Goal: Task Accomplishment & Management: Manage account settings

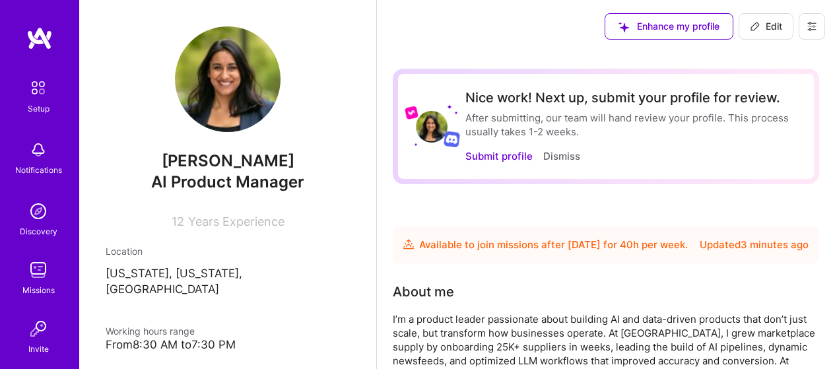
scroll to position [851, 0]
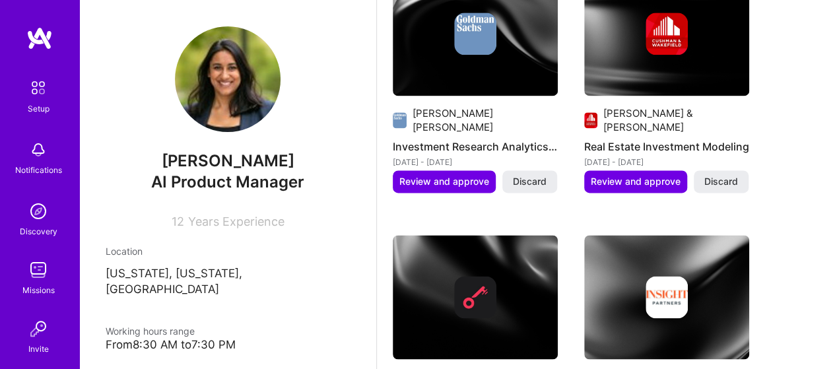
click at [804, 156] on div "Suggested Project Industrious Digital Strategy Enhancement Jun 2019 - Nov 2020 …" at bounding box center [606, 186] width 426 height 1050
click at [803, 155] on div "Suggested Project Industrious Digital Strategy Enhancement Jun 2019 - Nov 2020 …" at bounding box center [606, 186] width 426 height 1050
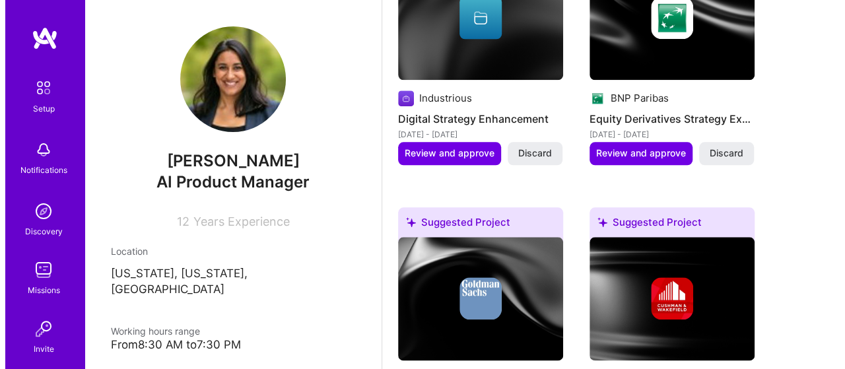
scroll to position [587, 0]
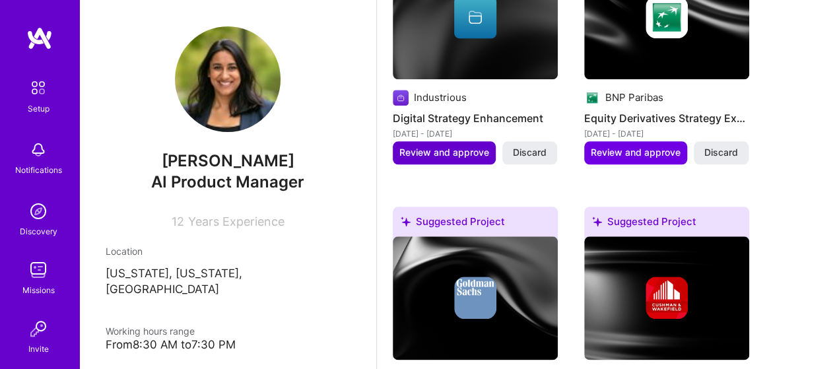
click at [424, 159] on span "Review and approve" at bounding box center [444, 152] width 90 height 13
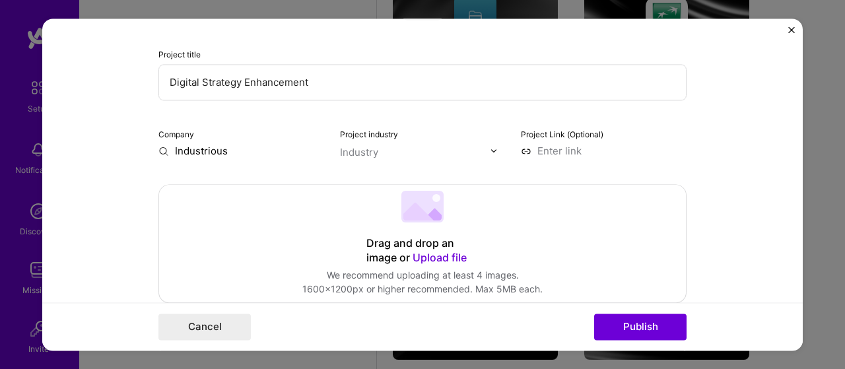
scroll to position [132, 0]
click at [364, 148] on div "Industry" at bounding box center [359, 152] width 38 height 14
click at [445, 139] on div "Project industry Use Up and Down to choose options, press Enter to select the c…" at bounding box center [423, 142] width 166 height 31
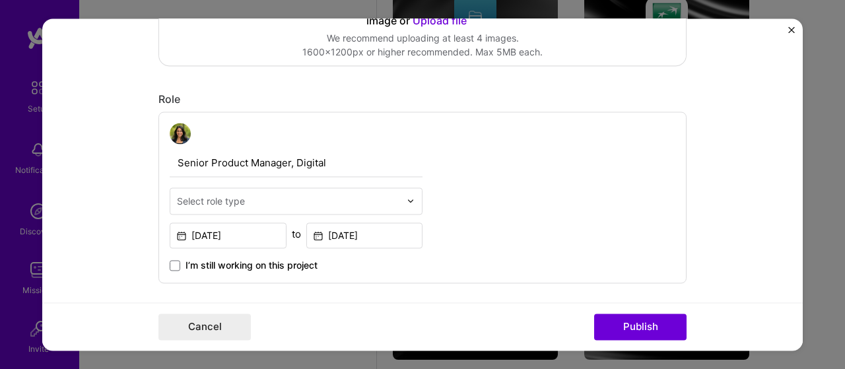
scroll to position [462, 0]
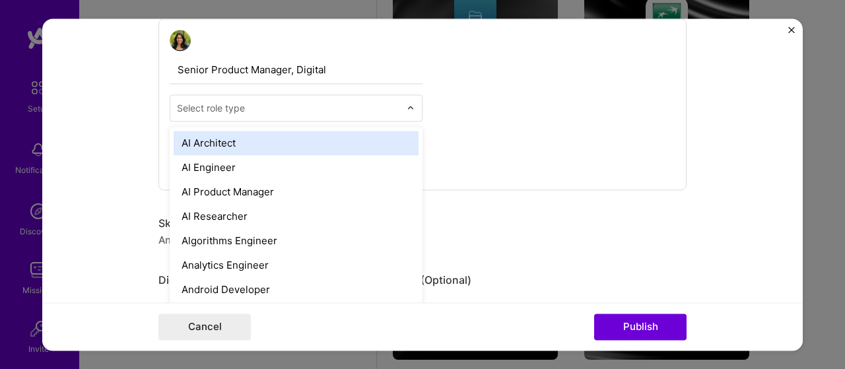
click at [397, 110] on div "Select role type" at bounding box center [288, 108] width 236 height 26
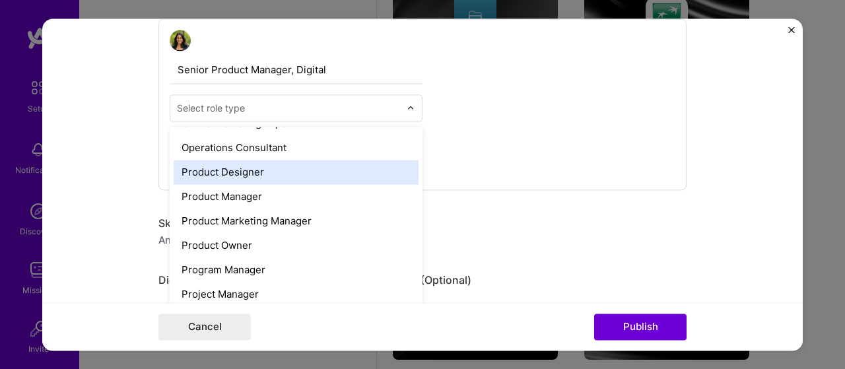
scroll to position [1188, 0]
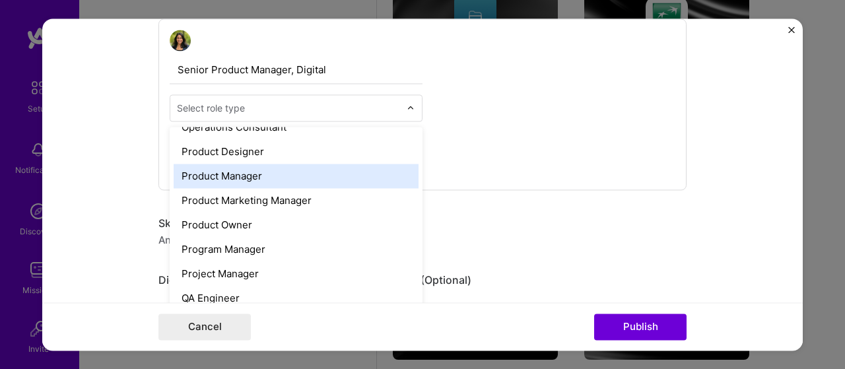
click at [310, 174] on div "Product Manager" at bounding box center [296, 176] width 245 height 24
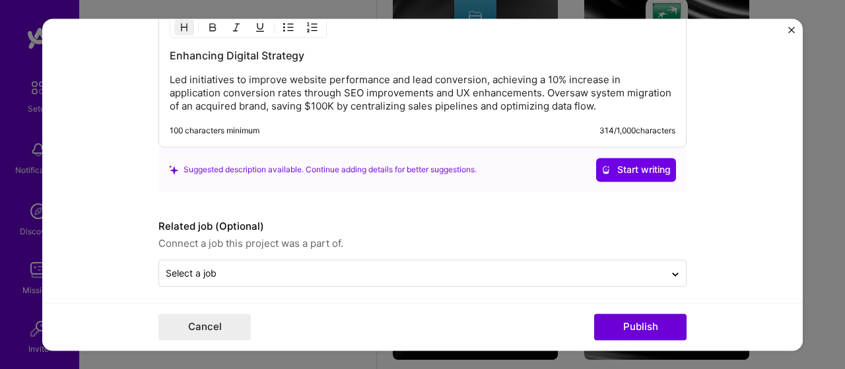
scroll to position [1090, 0]
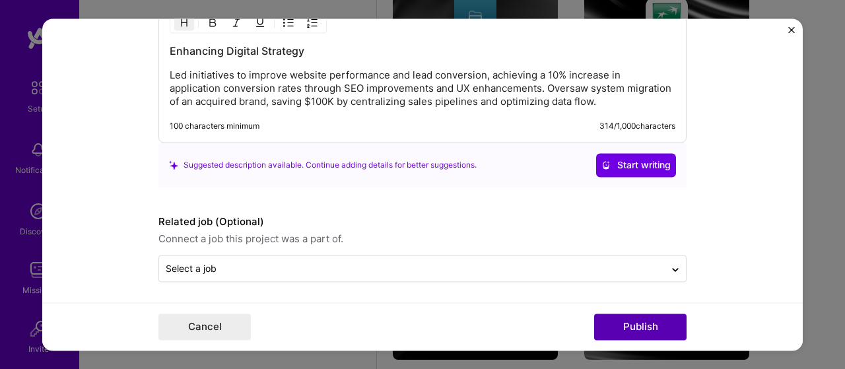
click at [607, 319] on button "Publish" at bounding box center [640, 327] width 92 height 26
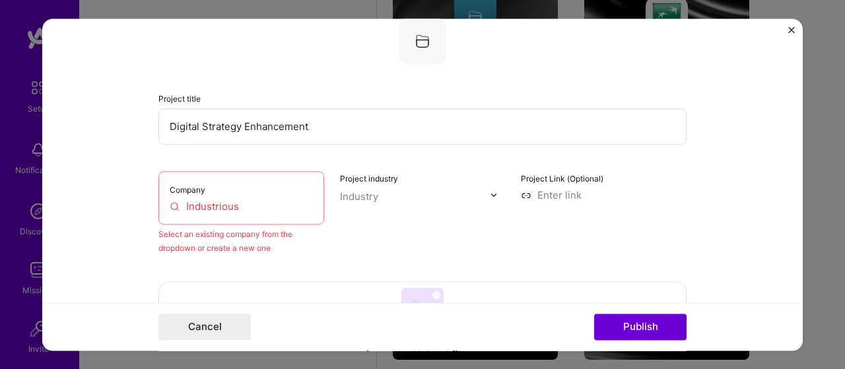
scroll to position [86, 0]
click at [236, 204] on input "Industrious" at bounding box center [241, 208] width 143 height 14
click at [0, 207] on div "Editing suggested project This project is suggested based on your LinkedIn, res…" at bounding box center [422, 184] width 845 height 369
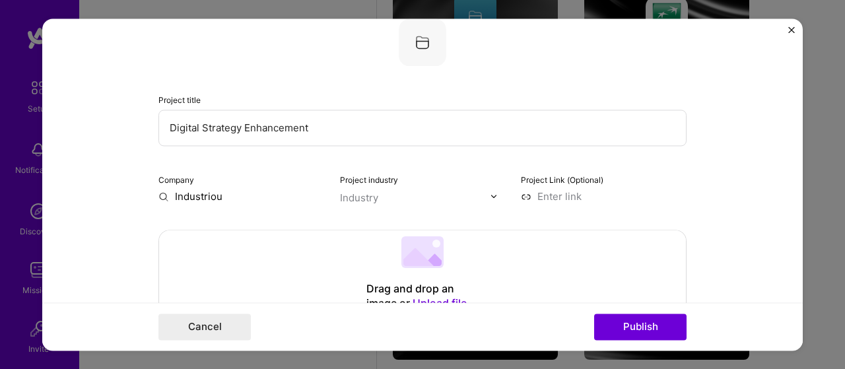
type input "Industrious"
click at [274, 233] on div "Industrious" at bounding box center [264, 226] width 64 height 23
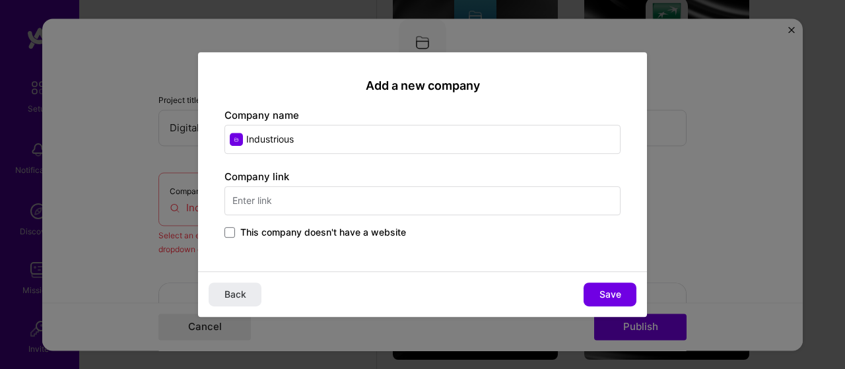
click at [312, 196] on input "text" at bounding box center [422, 200] width 396 height 29
type input "www.industriousoffice.com"
click at [602, 290] on span "Save" at bounding box center [610, 294] width 22 height 13
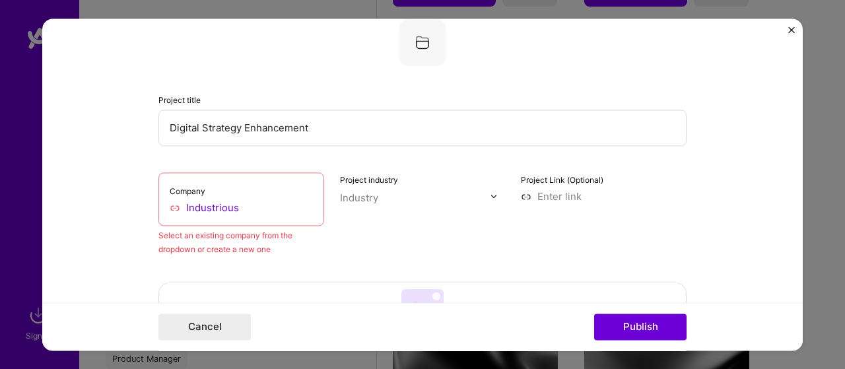
click at [213, 212] on input "Industrious" at bounding box center [241, 208] width 143 height 14
click at [245, 213] on input "Industrious" at bounding box center [241, 208] width 143 height 14
click at [265, 241] on div "Select an existing company from the dropdown or create a new one" at bounding box center [241, 242] width 166 height 28
click at [170, 207] on input "Industrious" at bounding box center [241, 208] width 143 height 14
click at [220, 220] on div "Company Industrious" at bounding box center [241, 198] width 166 height 53
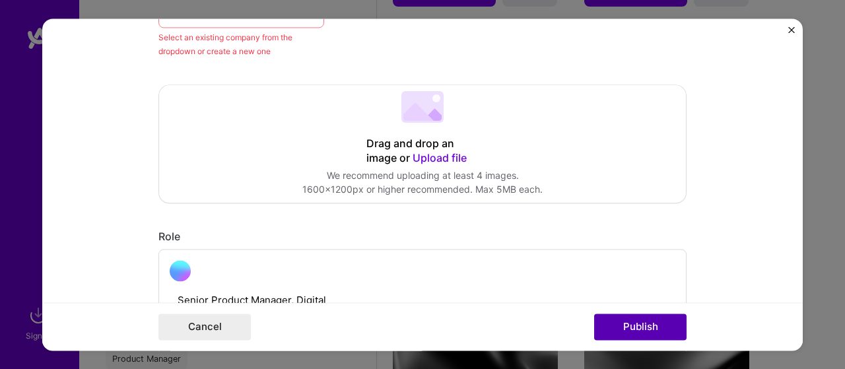
scroll to position [350, 0]
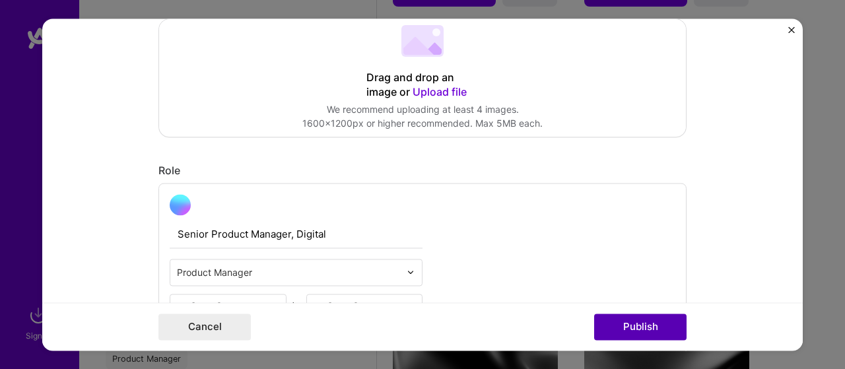
click at [628, 331] on button "Publish" at bounding box center [640, 327] width 92 height 26
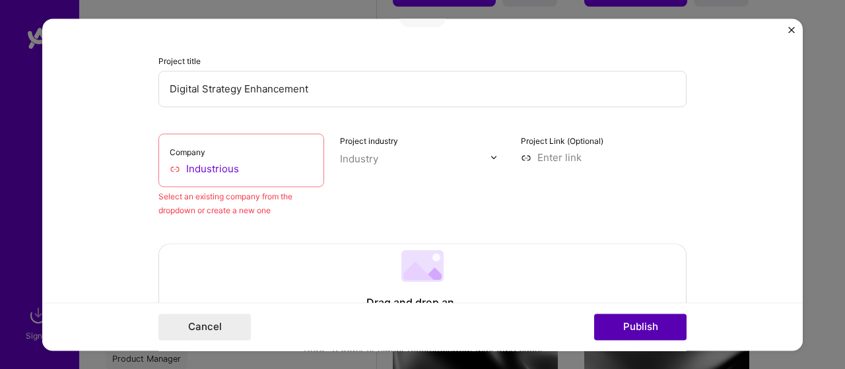
scroll to position [86, 0]
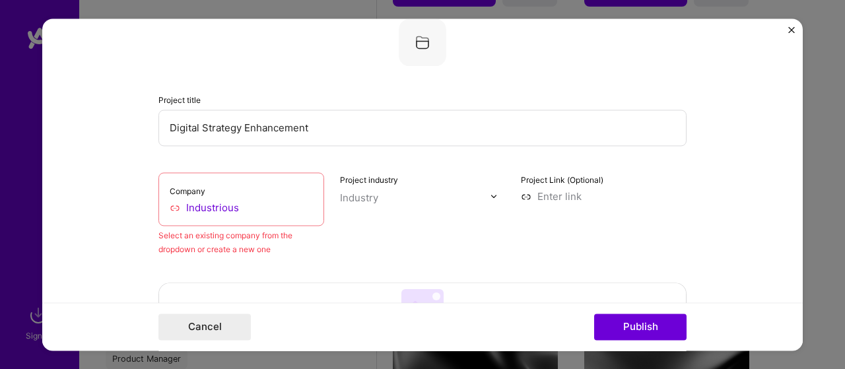
click at [253, 205] on input "Industrious" at bounding box center [241, 208] width 143 height 14
click at [228, 201] on input "Industrious" at bounding box center [241, 208] width 143 height 14
drag, startPoint x: 253, startPoint y: 202, endPoint x: 129, endPoint y: 213, distance: 123.9
click at [129, 213] on form "Editing suggested project This project is suggested based on your LinkedIn, res…" at bounding box center [422, 184] width 760 height 332
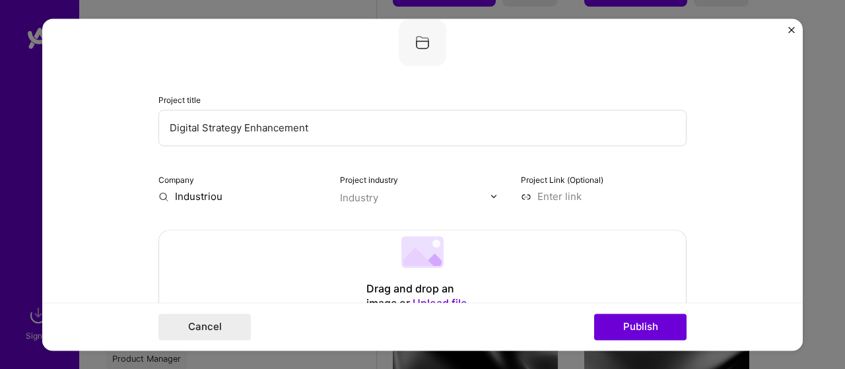
type input "Industrious"
click at [275, 228] on div "Industrious" at bounding box center [264, 226] width 64 height 23
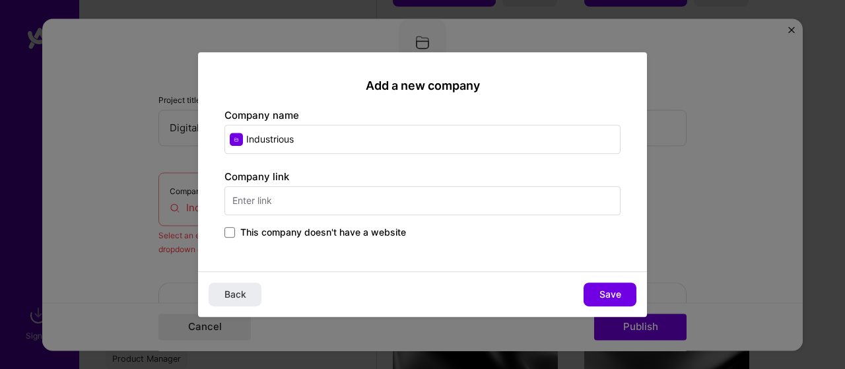
click at [270, 205] on input "text" at bounding box center [422, 200] width 396 height 29
drag, startPoint x: 371, startPoint y: 204, endPoint x: 47, endPoint y: 215, distance: 324.3
click at [47, 215] on div "Add a new company Company name Industrious Company link www.industriousoffice.c…" at bounding box center [422, 184] width 845 height 369
paste input "https://www.industriousoffice.com/"
type input "https://www.industriousoffice.com/"
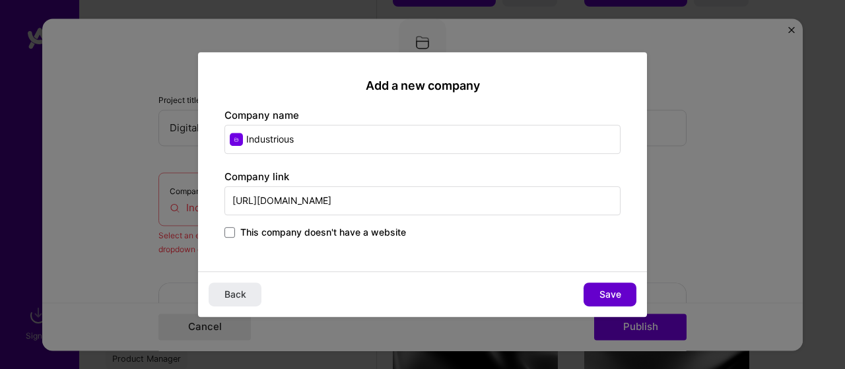
click at [598, 296] on button "Save" at bounding box center [609, 295] width 53 height 24
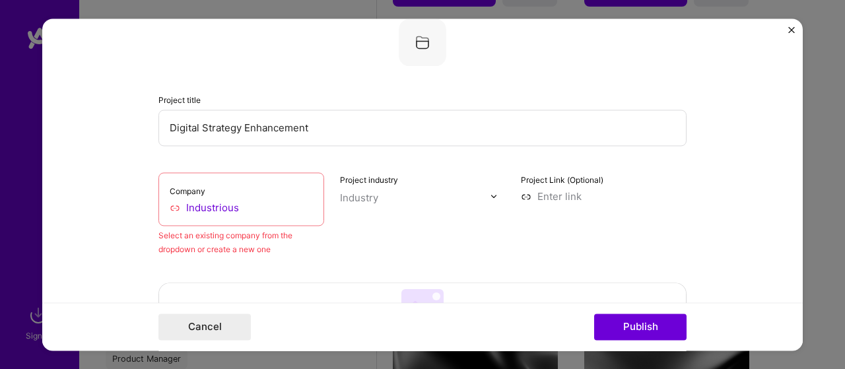
click at [220, 204] on input "Industrious" at bounding box center [241, 208] width 143 height 14
click at [187, 205] on input "Industrious" at bounding box center [241, 208] width 143 height 14
click at [186, 205] on input "Industrious" at bounding box center [241, 208] width 143 height 14
drag, startPoint x: 180, startPoint y: 206, endPoint x: 286, endPoint y: 220, distance: 107.3
click at [286, 220] on div "Company Industrious" at bounding box center [241, 198] width 166 height 53
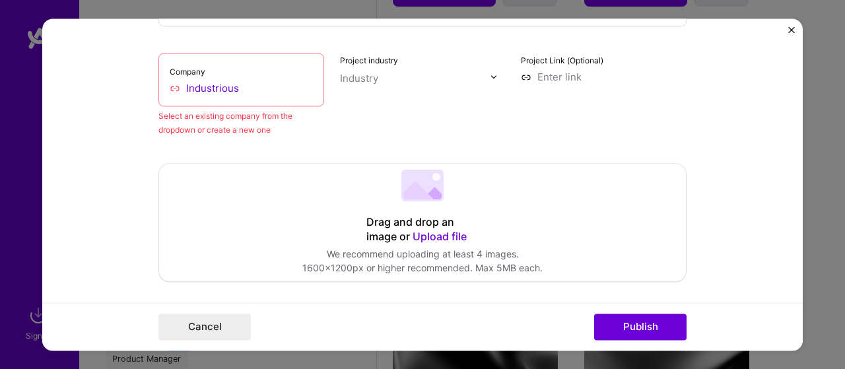
scroll to position [218, 0]
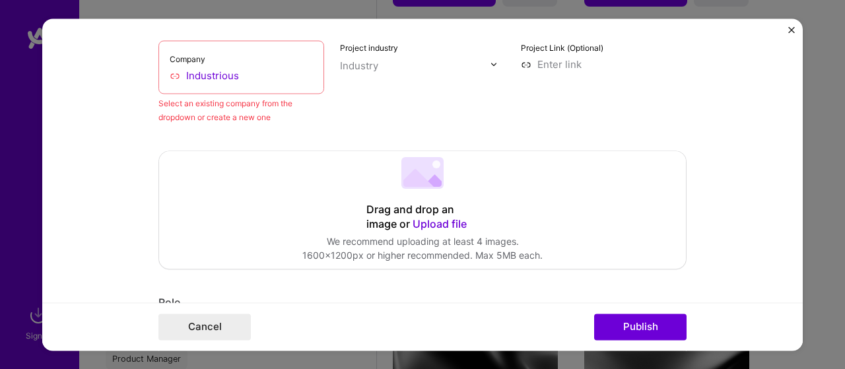
click at [227, 78] on input "Industrious" at bounding box center [241, 76] width 143 height 14
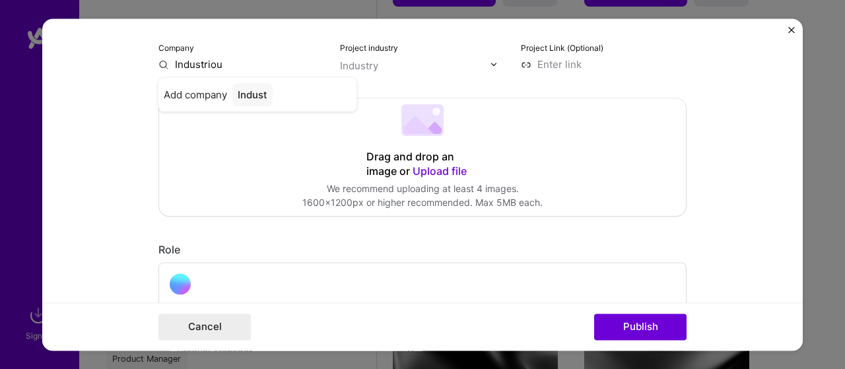
type input "Industrious"
click at [193, 93] on span "Add company" at bounding box center [195, 95] width 63 height 14
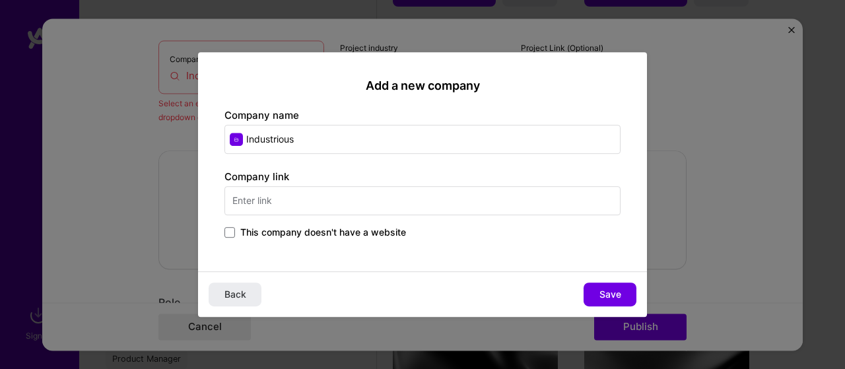
click at [309, 208] on input "text" at bounding box center [422, 200] width 396 height 29
click at [354, 188] on input "text" at bounding box center [422, 200] width 396 height 29
click at [354, 191] on input "text" at bounding box center [422, 200] width 396 height 29
paste input "https://www.industriousoffice.com/"
click at [350, 234] on span "This company doesn't have a website" at bounding box center [323, 232] width 166 height 13
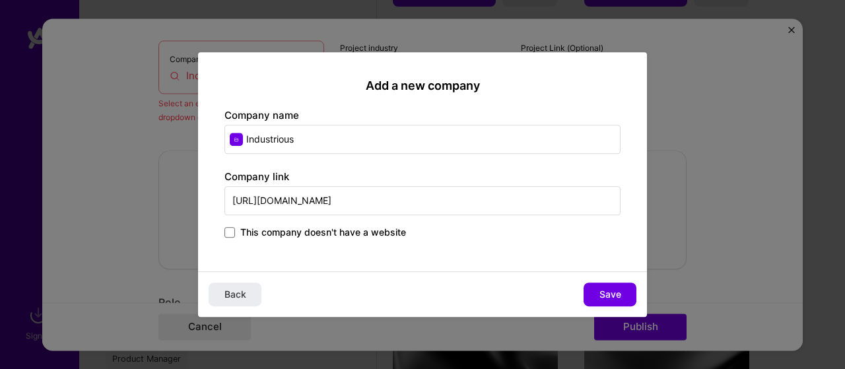
click at [0, 0] on input "This company doesn't have a website" at bounding box center [0, 0] width 0 height 0
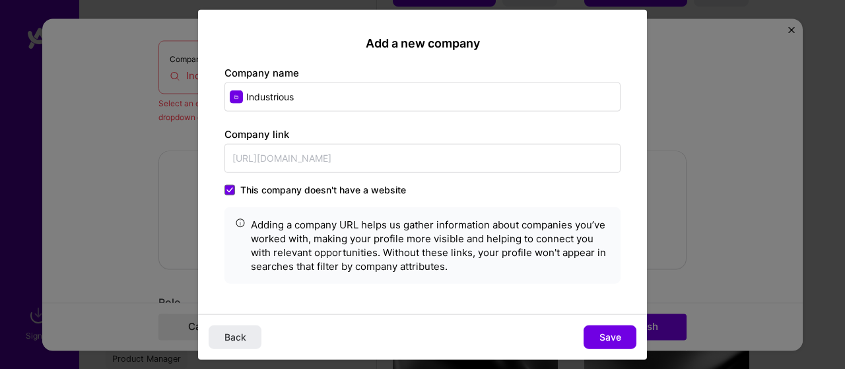
click at [279, 185] on span "This company doesn't have a website" at bounding box center [323, 189] width 166 height 13
click at [0, 0] on input "This company doesn't have a website" at bounding box center [0, 0] width 0 height 0
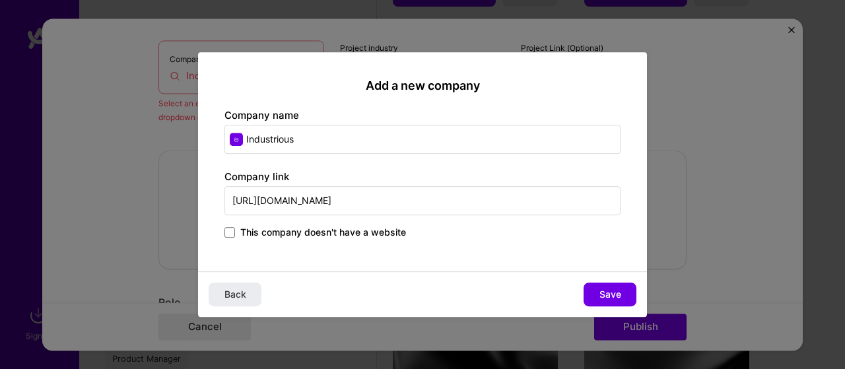
click at [238, 145] on input "Industrious" at bounding box center [422, 139] width 396 height 29
click at [317, 147] on input "Industrious" at bounding box center [422, 139] width 396 height 29
click at [593, 298] on button "Save" at bounding box center [609, 295] width 53 height 24
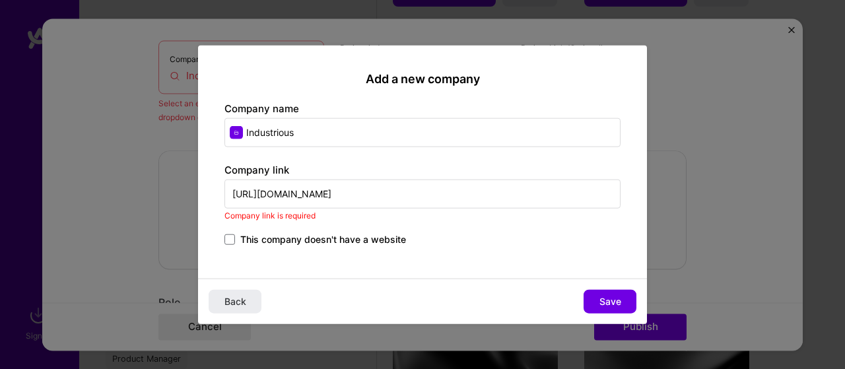
drag, startPoint x: 264, startPoint y: 191, endPoint x: 209, endPoint y: 195, distance: 55.6
click at [209, 195] on div "Add a new company Company name Industrious Company link https://www.industrious…" at bounding box center [422, 162] width 449 height 234
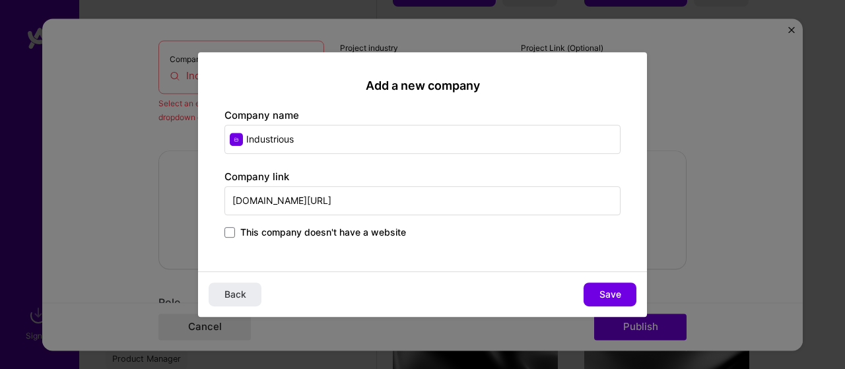
click at [414, 193] on input "www.industriousoffice.com/" at bounding box center [422, 200] width 396 height 29
type input "www.industriousoffice.com"
click at [600, 292] on span "Save" at bounding box center [610, 294] width 22 height 13
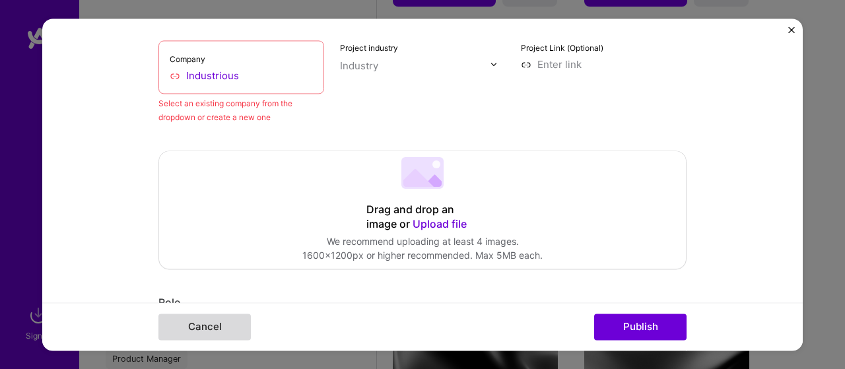
click at [217, 331] on button "Cancel" at bounding box center [204, 327] width 92 height 26
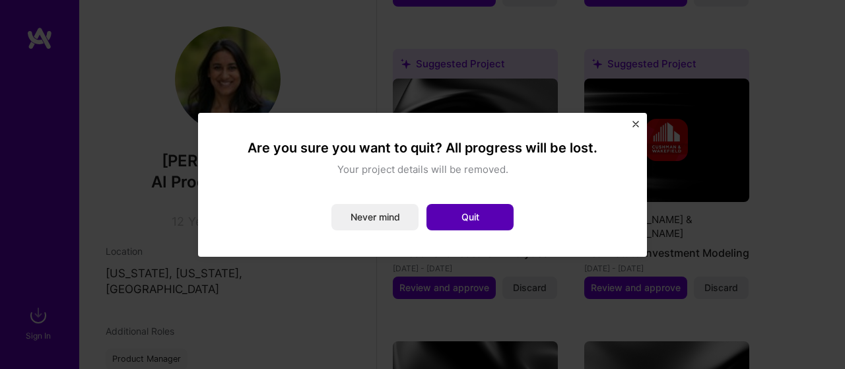
click at [454, 218] on button "Quit" at bounding box center [469, 217] width 87 height 26
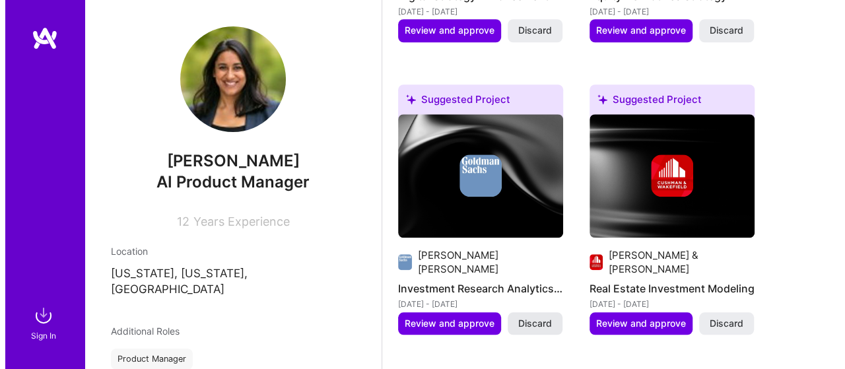
scroll to position [637, 0]
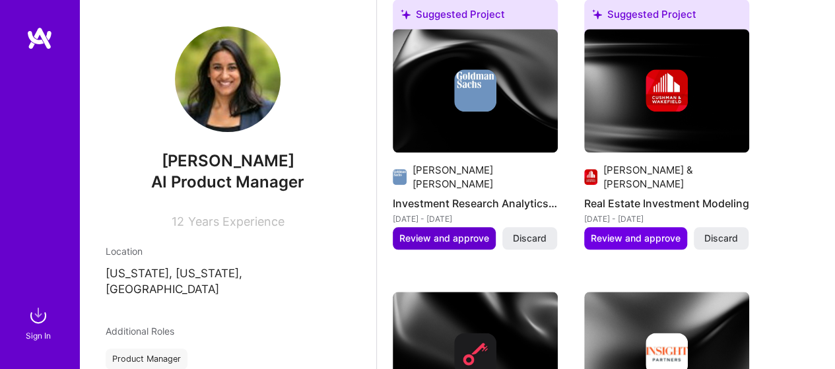
click at [445, 227] on button "Review and approve" at bounding box center [444, 238] width 103 height 22
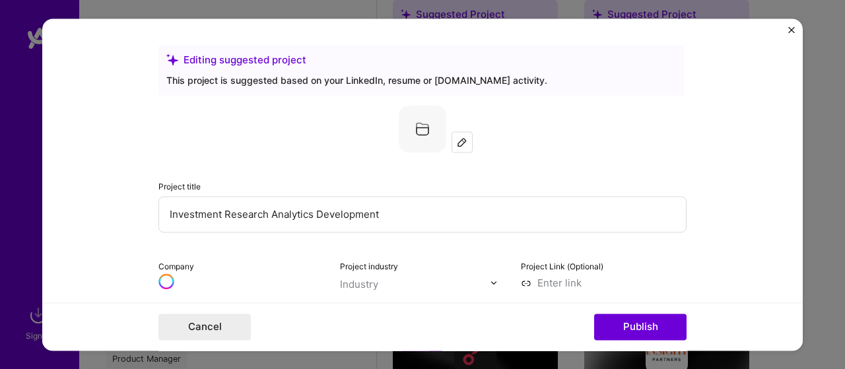
drag, startPoint x: 419, startPoint y: 218, endPoint x: 0, endPoint y: 182, distance: 420.7
click at [0, 182] on div "Editing suggested project This project is suggested based on your LinkedIn, res…" at bounding box center [422, 184] width 845 height 369
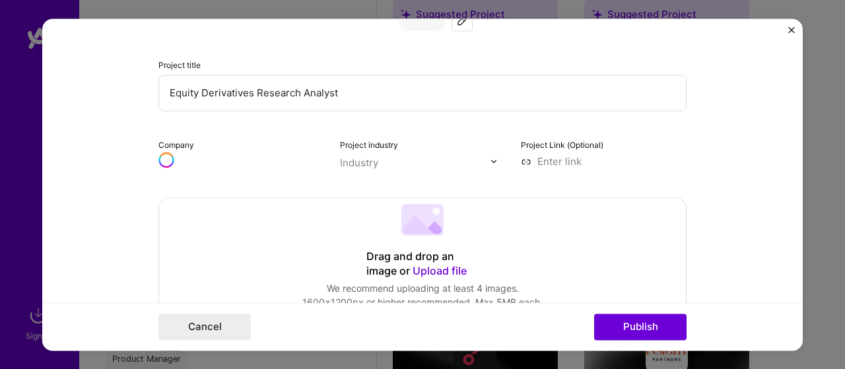
scroll to position [198, 0]
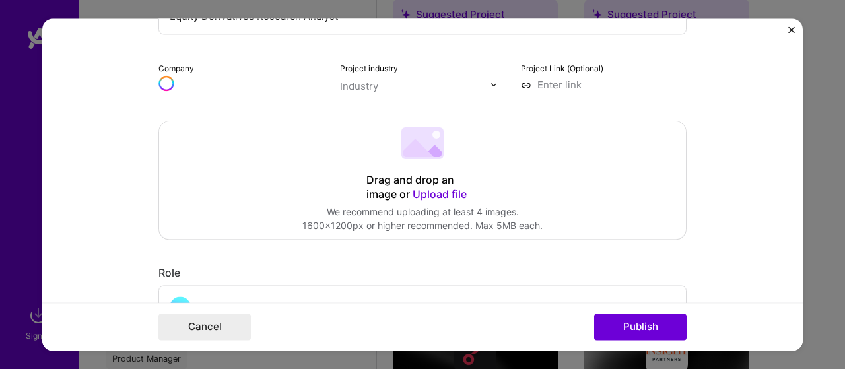
type input "Equity Derivatives Research Analyst"
click at [367, 88] on div "Industry" at bounding box center [359, 86] width 38 height 14
click at [490, 84] on img at bounding box center [494, 85] width 8 height 8
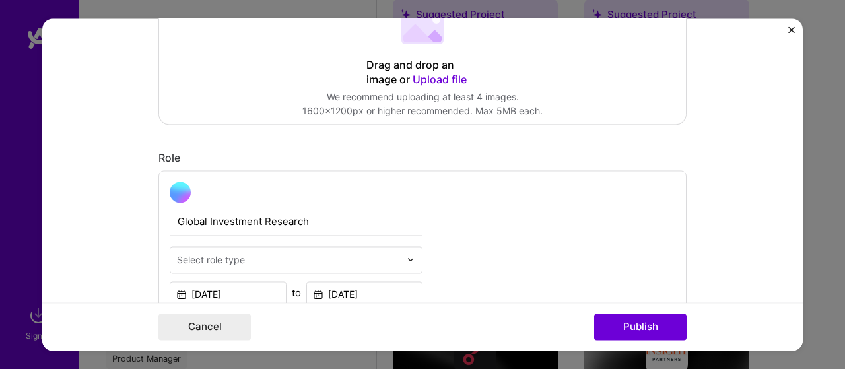
scroll to position [396, 0]
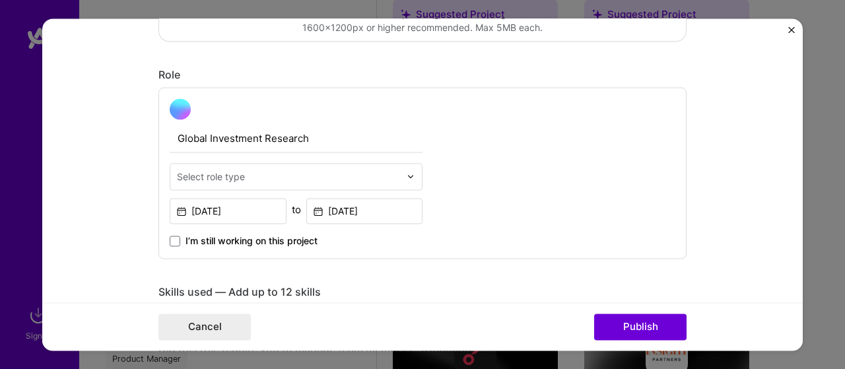
click at [318, 164] on div "Select role type" at bounding box center [288, 177] width 236 height 26
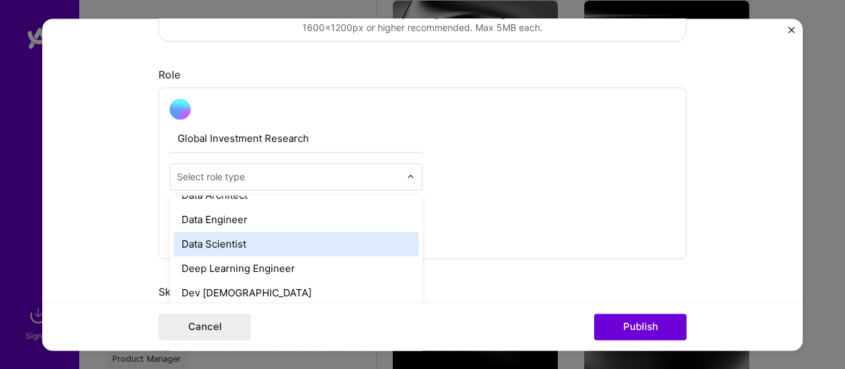
scroll to position [463, 0]
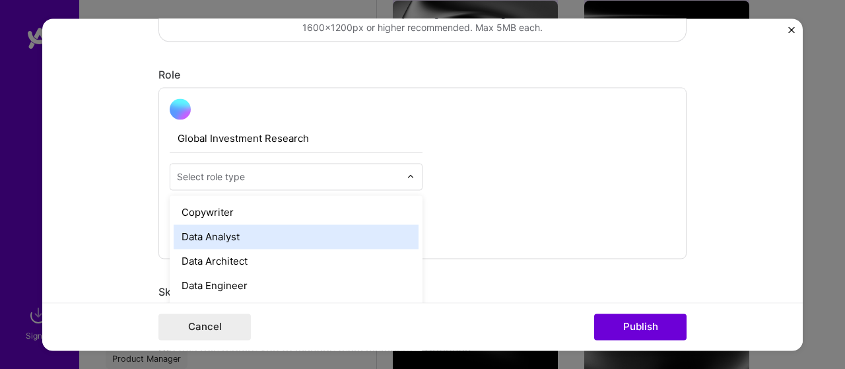
click at [291, 232] on div "Data Analyst" at bounding box center [296, 236] width 245 height 24
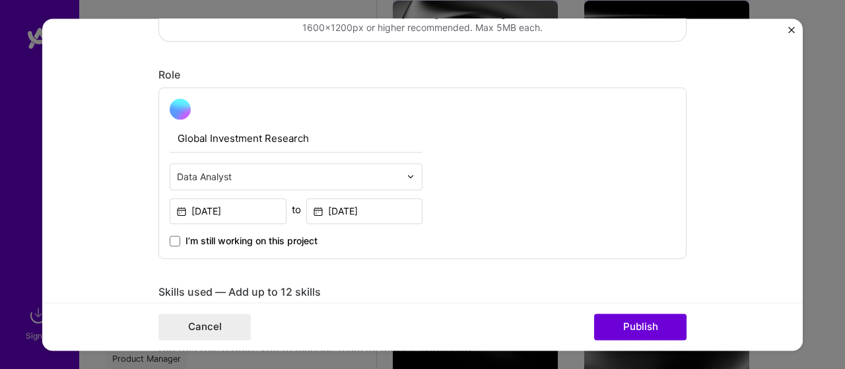
click at [451, 246] on div "Global Investment Research option Data Analyst, selected. Select is focused ,ty…" at bounding box center [422, 173] width 528 height 172
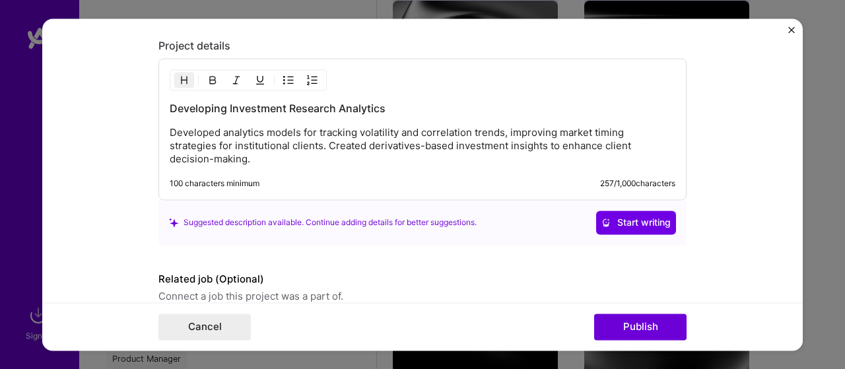
scroll to position [1056, 0]
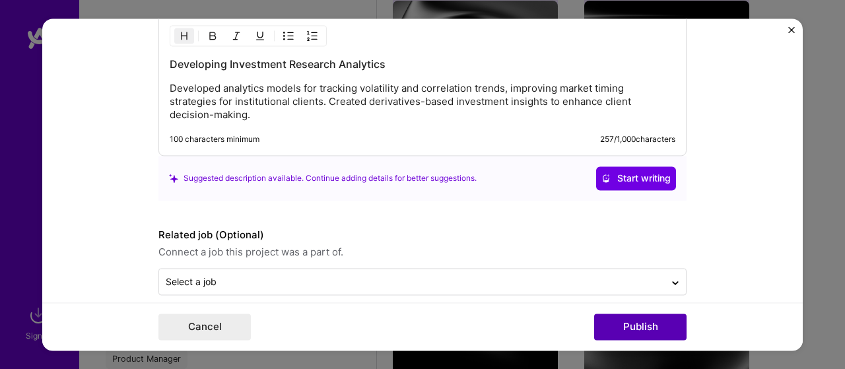
click at [646, 324] on button "Publish" at bounding box center [640, 327] width 92 height 26
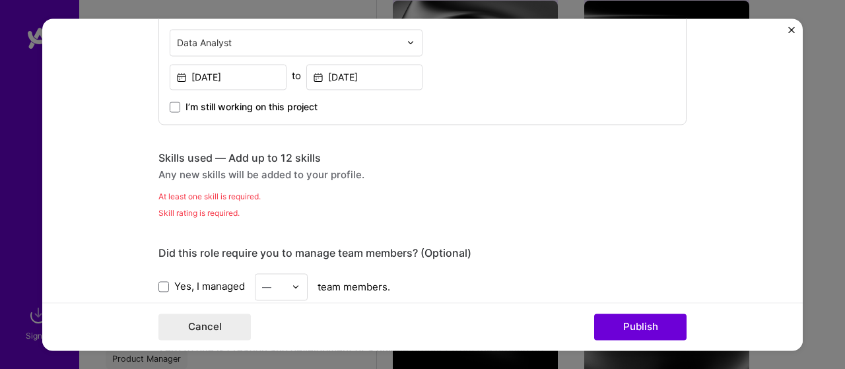
scroll to position [529, 0]
click at [186, 168] on div "Any new skills will be added to your profile." at bounding box center [422, 175] width 528 height 14
click at [186, 184] on div "Skills used — Add up to 12 skills Any new skills will be added to your profile.…" at bounding box center [422, 186] width 528 height 69
click at [185, 191] on div "At least one skill is required." at bounding box center [422, 197] width 528 height 14
click at [165, 171] on div "Any new skills will be added to your profile." at bounding box center [422, 175] width 528 height 14
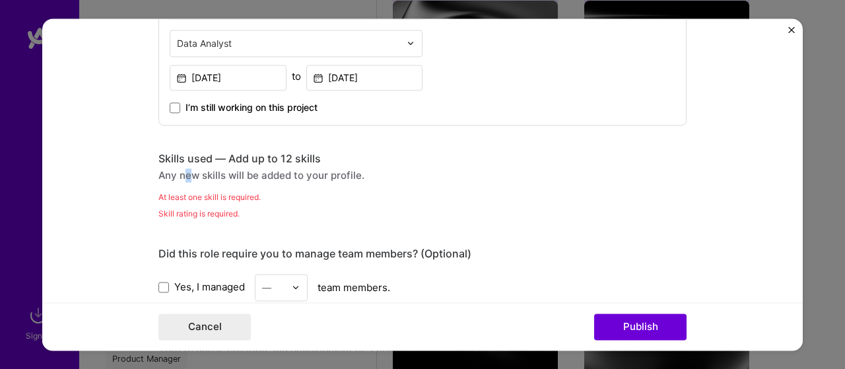
click at [183, 174] on div "Any new skills will be added to your profile." at bounding box center [422, 175] width 528 height 14
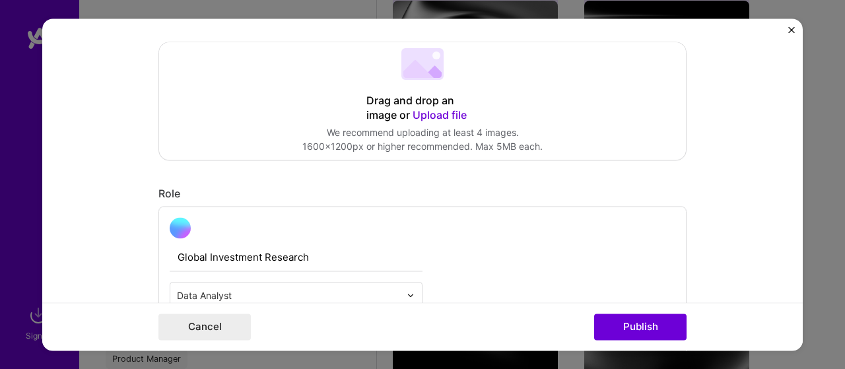
scroll to position [463, 0]
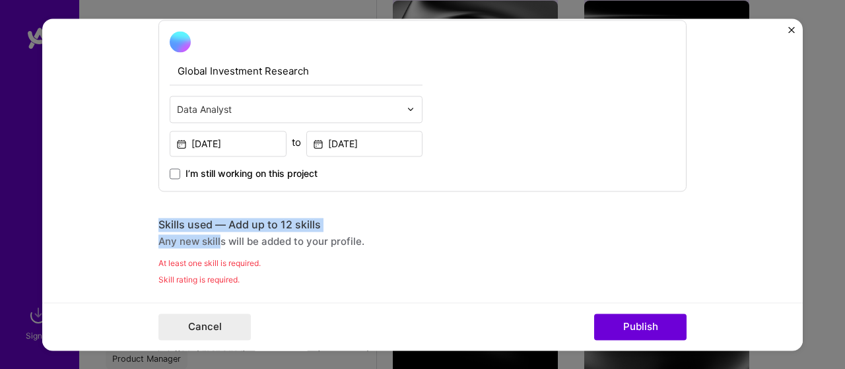
drag, startPoint x: 156, startPoint y: 224, endPoint x: 217, endPoint y: 237, distance: 62.1
click at [217, 237] on div "Skills used — Add up to 12 skills Any new skills will be added to your profile." at bounding box center [422, 233] width 528 height 30
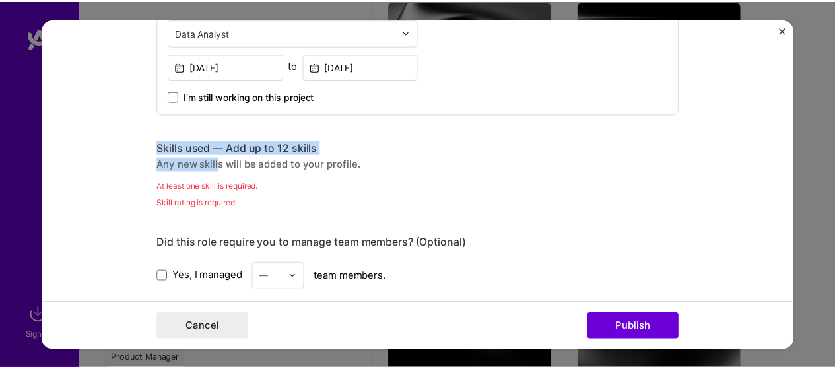
scroll to position [528, 0]
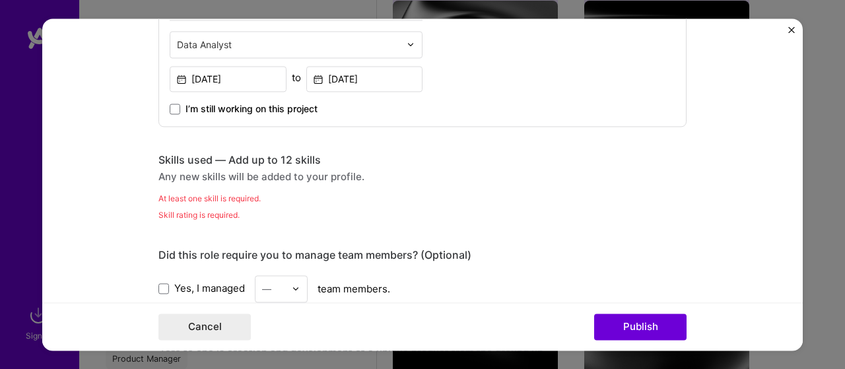
click at [191, 208] on div "Skill rating is required." at bounding box center [422, 215] width 528 height 14
click at [189, 196] on div "At least one skill is required." at bounding box center [422, 198] width 528 height 14
click at [198, 170] on div "Any new skills will be added to your profile." at bounding box center [422, 177] width 528 height 14
click at [180, 173] on div "Any new skills will be added to your profile." at bounding box center [422, 177] width 528 height 14
drag, startPoint x: 158, startPoint y: 177, endPoint x: 284, endPoint y: 175, distance: 125.4
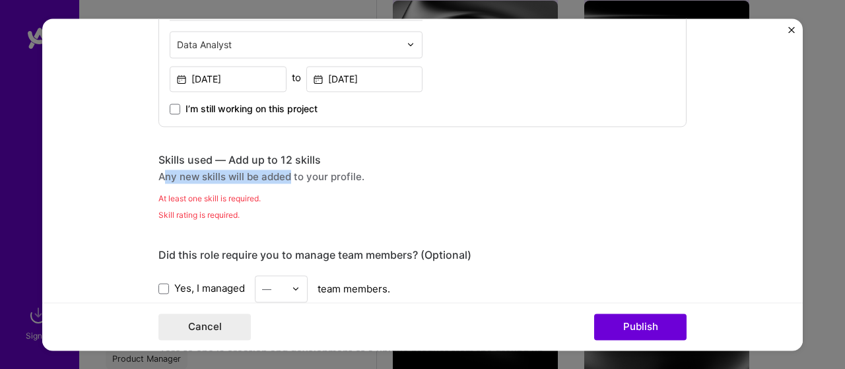
click at [284, 175] on div "Any new skills will be added to your profile." at bounding box center [422, 177] width 528 height 14
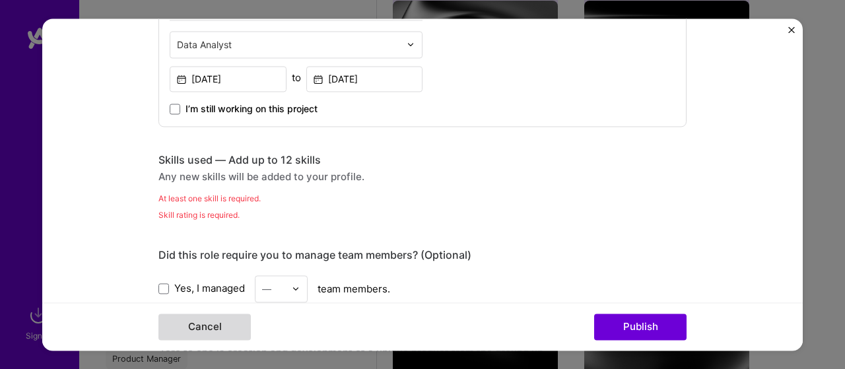
click at [190, 321] on button "Cancel" at bounding box center [204, 327] width 92 height 26
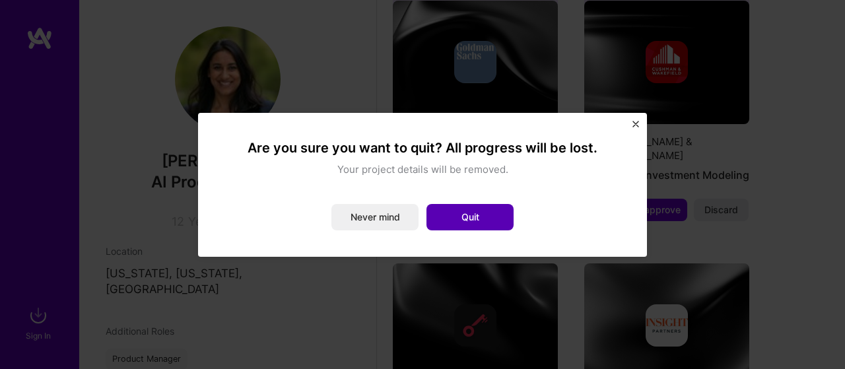
click at [477, 205] on div "Are you sure you want to quit? All progress will be lost. Your project details …" at bounding box center [422, 184] width 396 height 91
click at [459, 225] on button "Quit" at bounding box center [469, 217] width 87 height 26
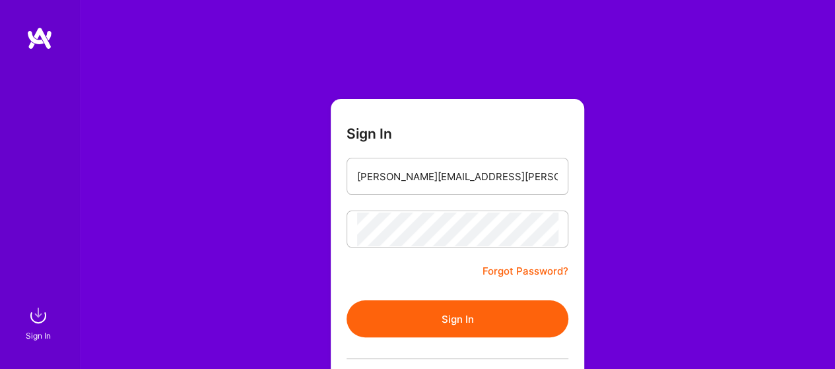
click at [450, 321] on button "Sign In" at bounding box center [458, 318] width 222 height 37
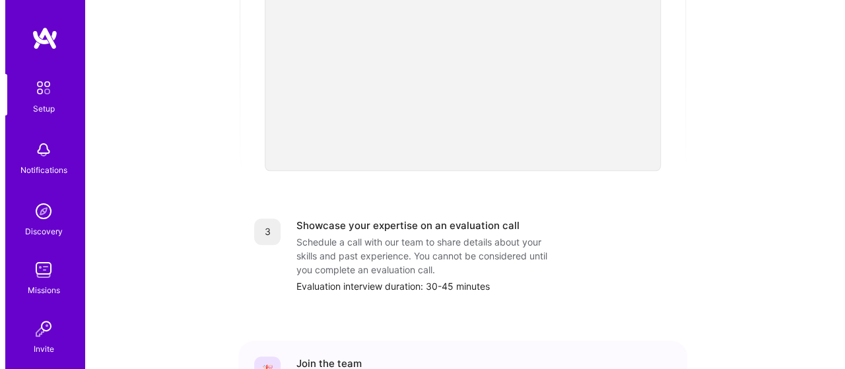
scroll to position [603, 0]
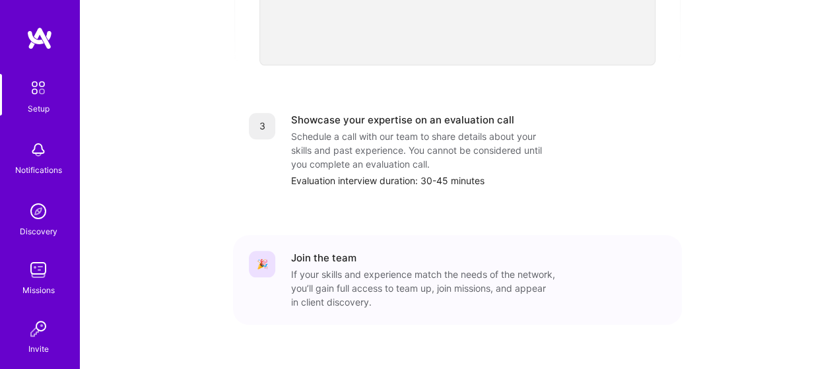
click at [30, 88] on img at bounding box center [38, 88] width 28 height 28
click at [38, 154] on img at bounding box center [38, 150] width 26 height 26
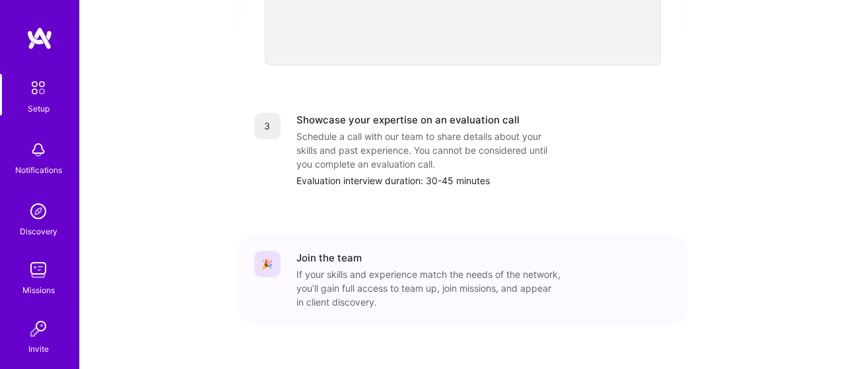
click at [32, 217] on img at bounding box center [38, 211] width 26 height 26
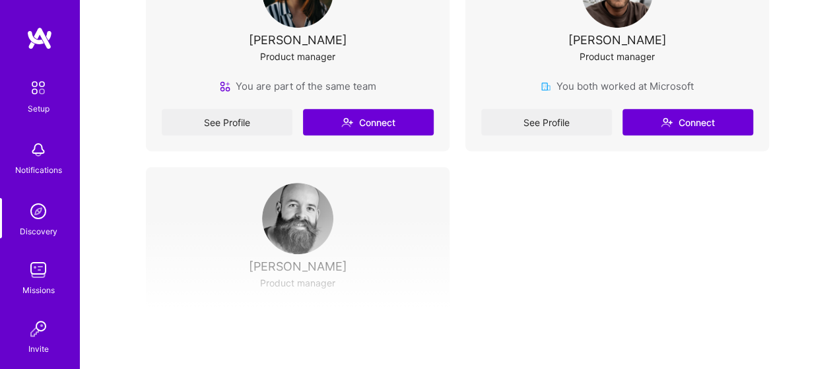
scroll to position [471, 0]
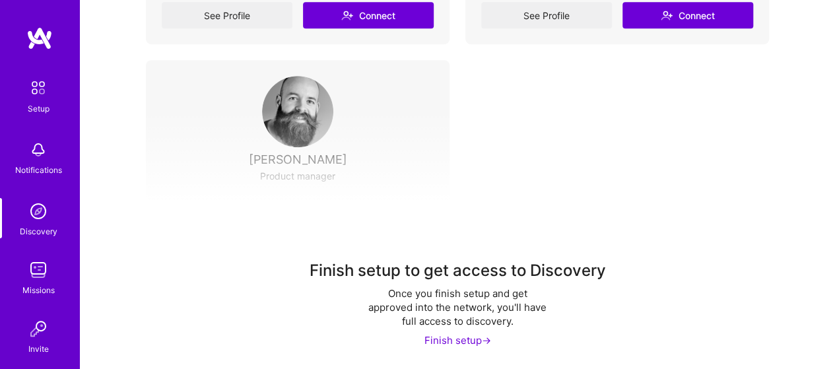
click at [461, 343] on div "Finish setup ->" at bounding box center [457, 340] width 67 height 14
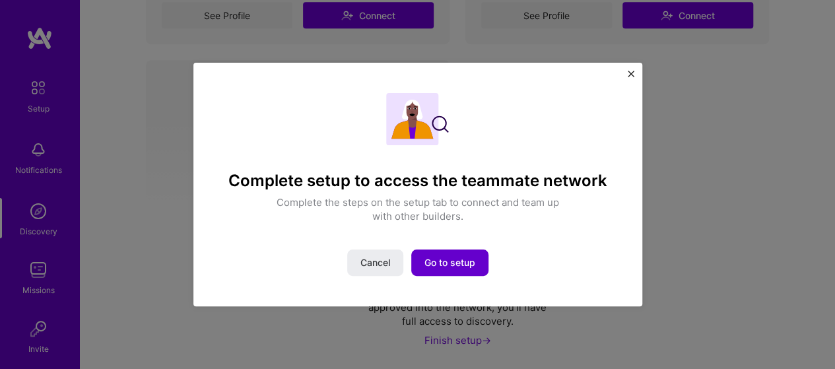
click at [449, 262] on span "Go to setup" at bounding box center [449, 262] width 51 height 13
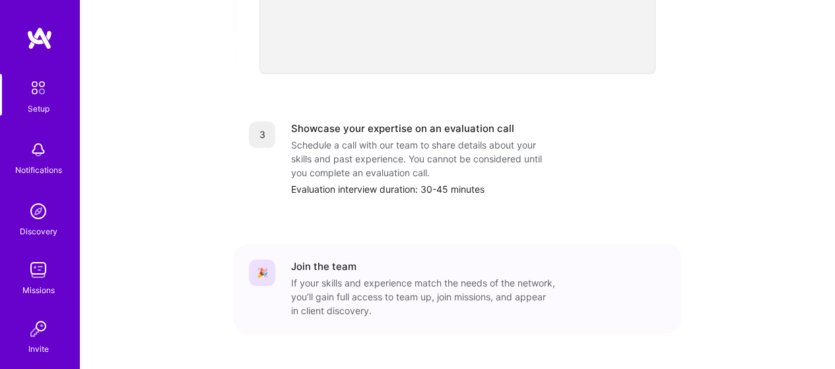
scroll to position [264, 0]
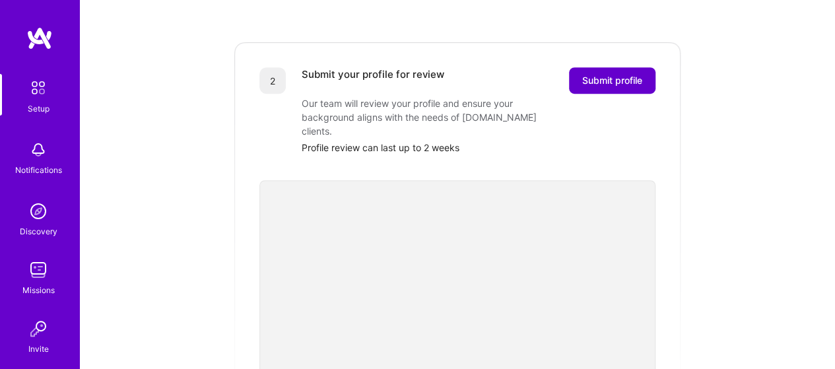
click at [627, 67] on button "Submit profile" at bounding box center [612, 80] width 86 height 26
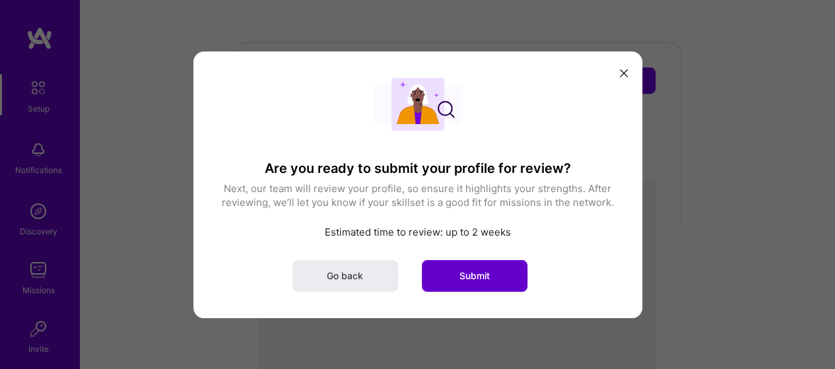
click at [459, 275] on span "Submit" at bounding box center [474, 275] width 30 height 13
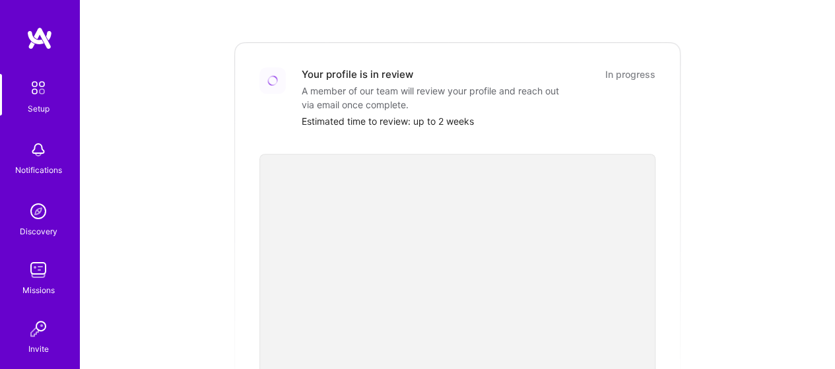
click at [719, 230] on div "Getting started as an [DOMAIN_NAME] Builder Complete the steps below to request…" at bounding box center [457, 223] width 723 height 954
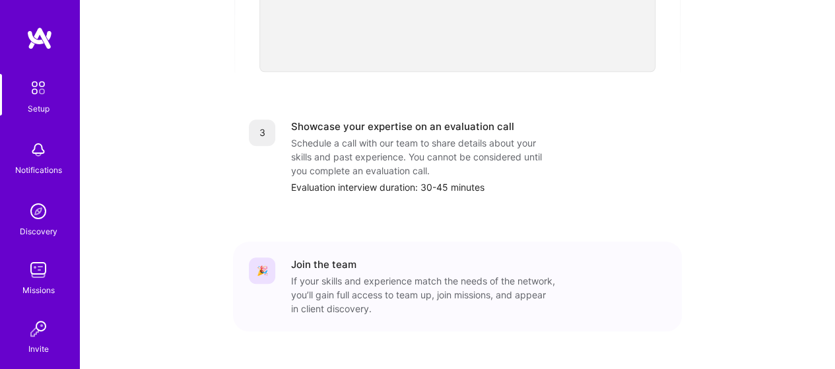
scroll to position [590, 0]
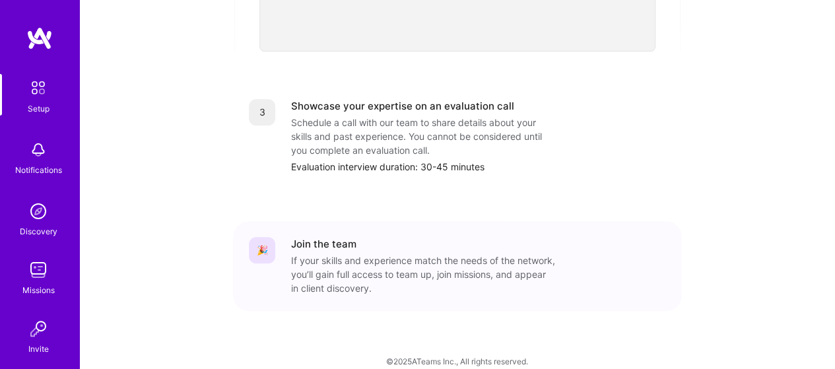
click at [26, 98] on img at bounding box center [38, 88] width 28 height 28
click at [33, 89] on img at bounding box center [38, 88] width 28 height 28
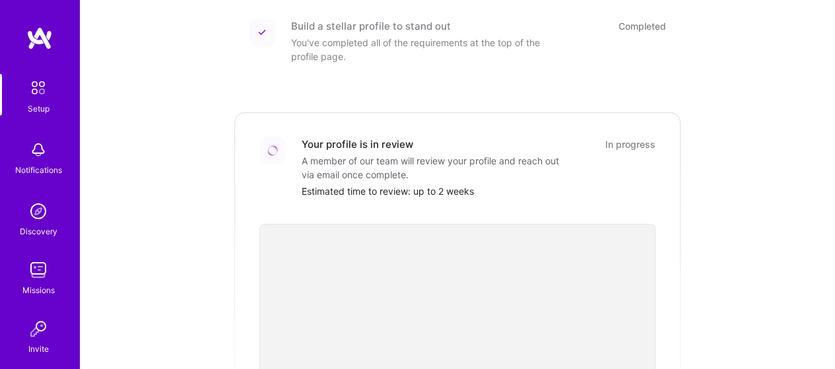
scroll to position [0, 0]
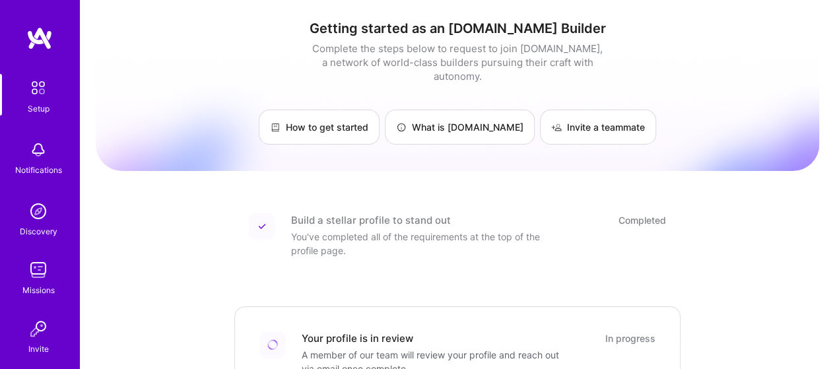
click at [26, 46] on img at bounding box center [39, 38] width 26 height 24
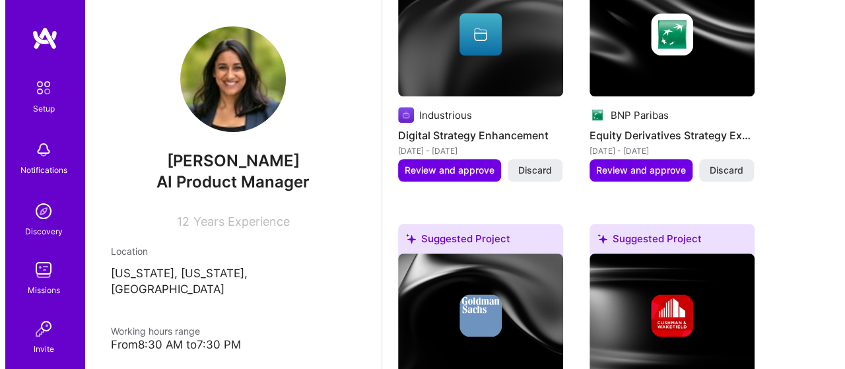
scroll to position [528, 0]
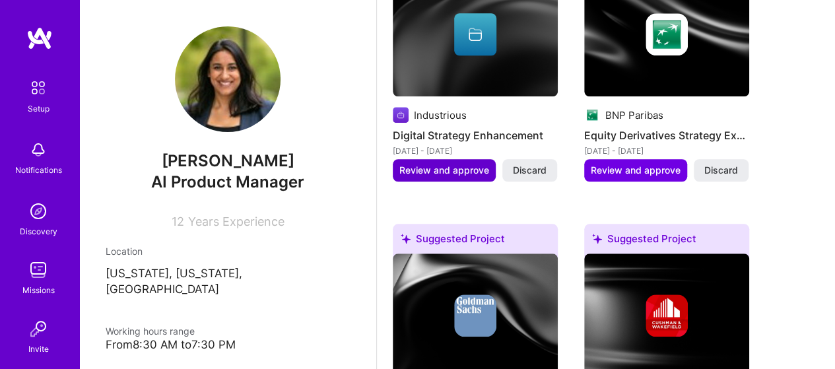
click at [458, 177] on span "Review and approve" at bounding box center [444, 170] width 90 height 13
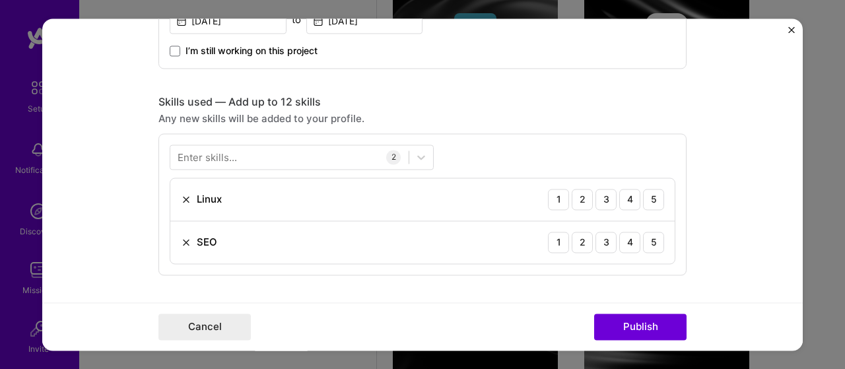
scroll to position [660, 0]
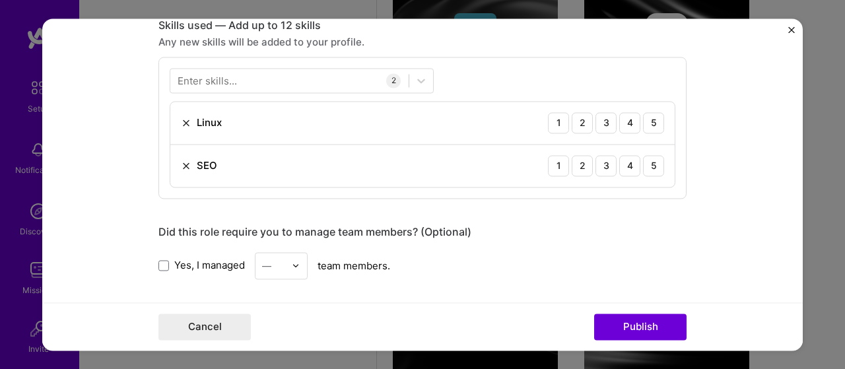
click at [181, 122] on img at bounding box center [186, 122] width 11 height 11
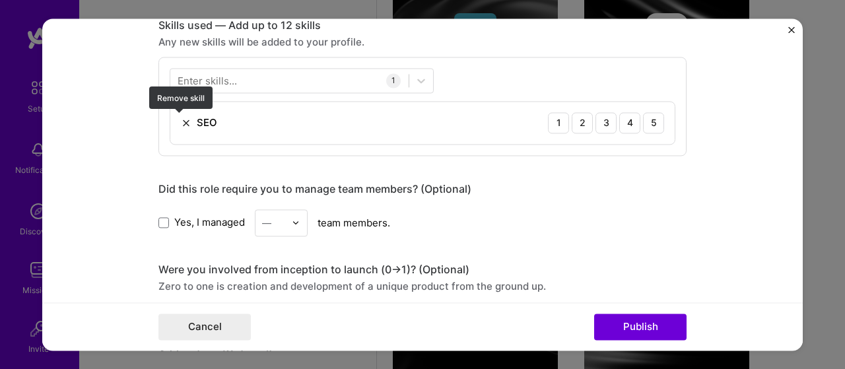
click at [181, 117] on img at bounding box center [186, 122] width 11 height 11
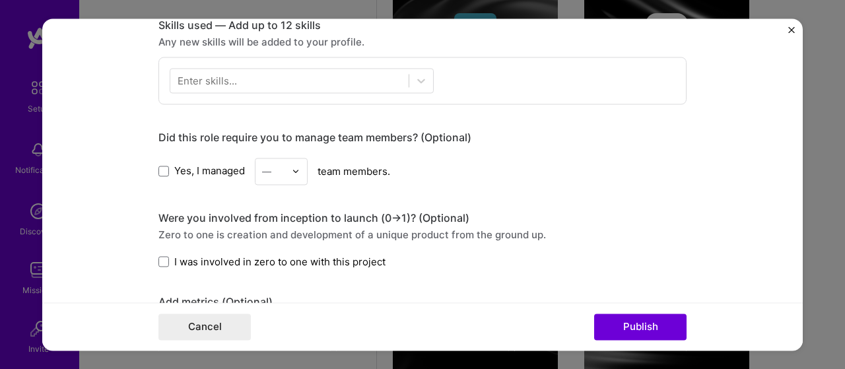
click at [222, 81] on div "Enter skills..." at bounding box center [207, 80] width 59 height 14
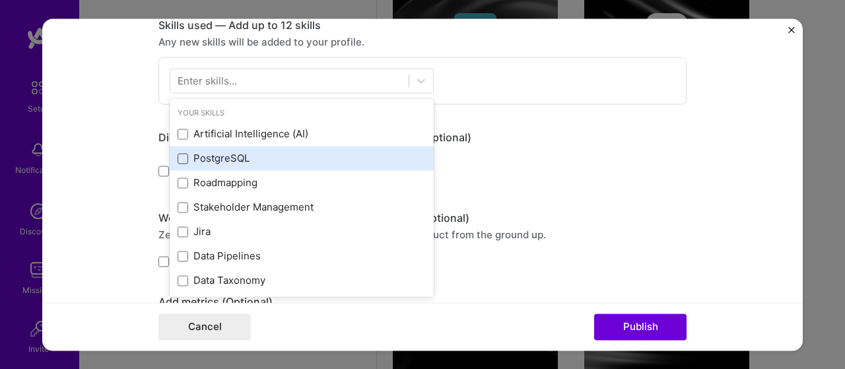
click at [178, 156] on span at bounding box center [183, 158] width 11 height 11
click at [0, 0] on input "checkbox" at bounding box center [0, 0] width 0 height 0
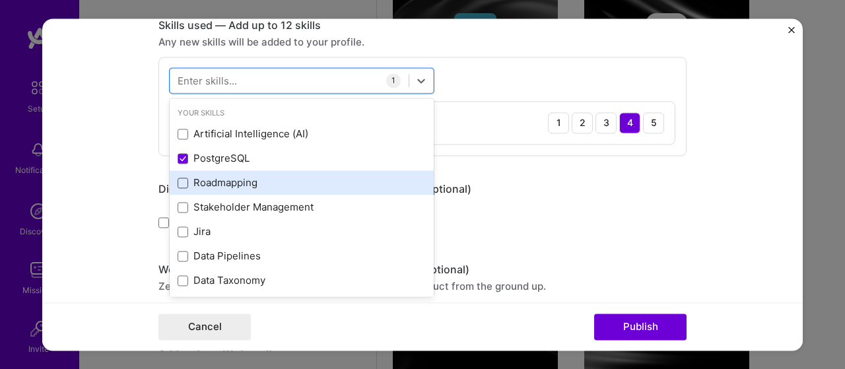
click at [178, 180] on span at bounding box center [183, 183] width 11 height 11
click at [0, 0] on input "checkbox" at bounding box center [0, 0] width 0 height 0
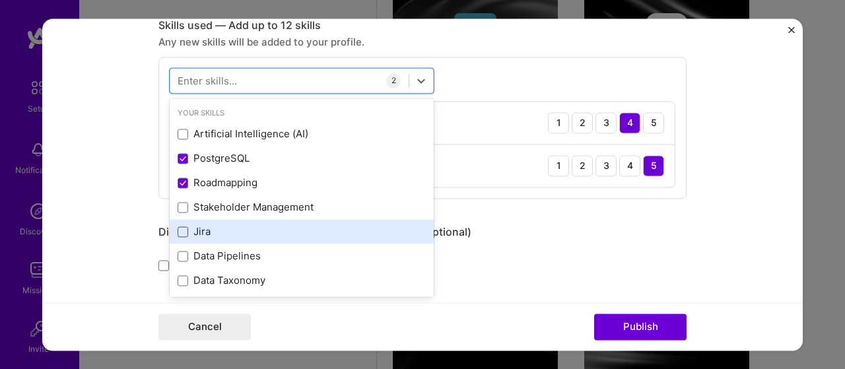
click at [180, 230] on span at bounding box center [183, 231] width 11 height 11
click at [0, 0] on input "checkbox" at bounding box center [0, 0] width 0 height 0
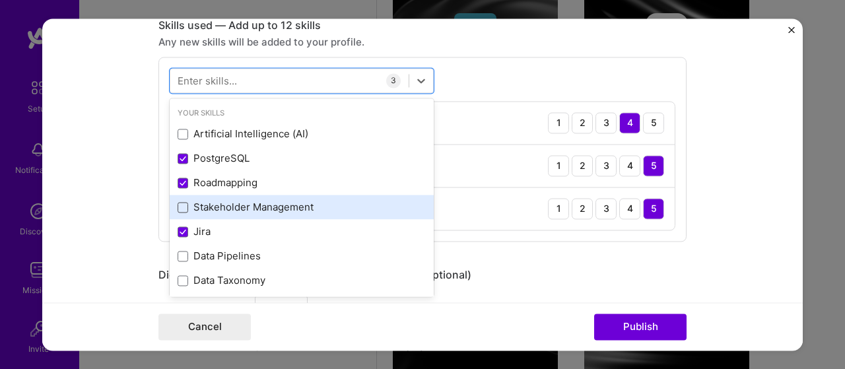
click at [182, 205] on span at bounding box center [183, 207] width 11 height 11
click at [0, 0] on input "checkbox" at bounding box center [0, 0] width 0 height 0
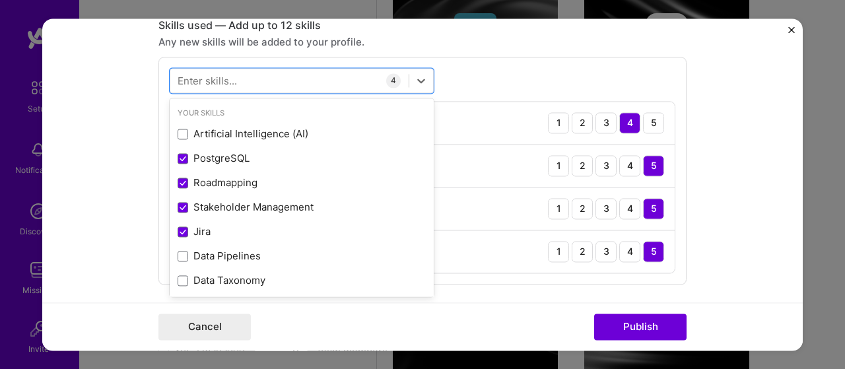
click at [733, 255] on form "Editing suggested project This project is suggested based on your LinkedIn, res…" at bounding box center [422, 184] width 760 height 332
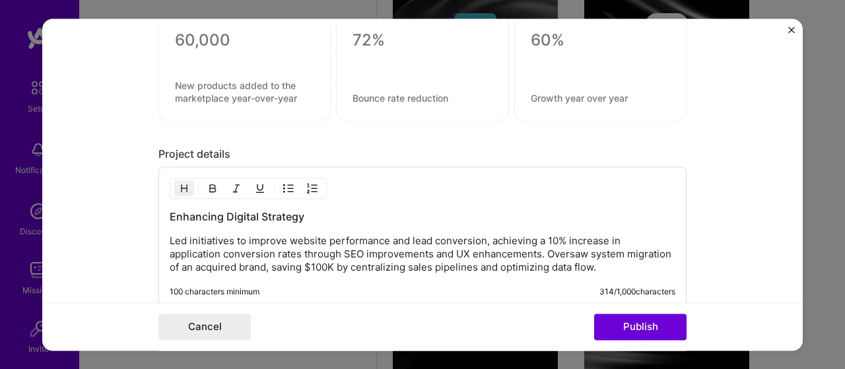
scroll to position [1320, 0]
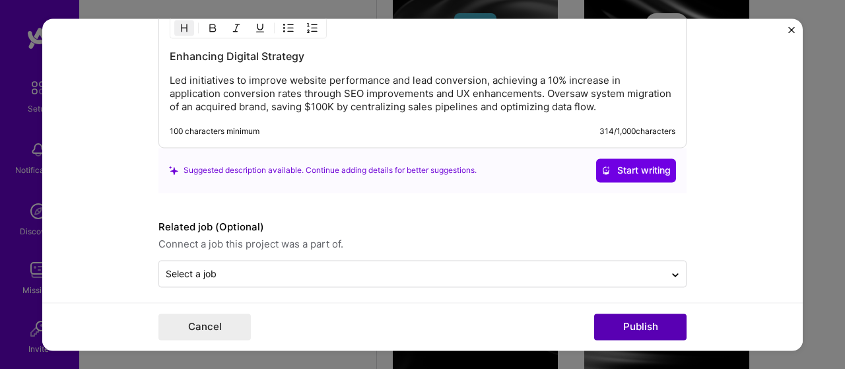
click at [650, 331] on button "Publish" at bounding box center [640, 327] width 92 height 26
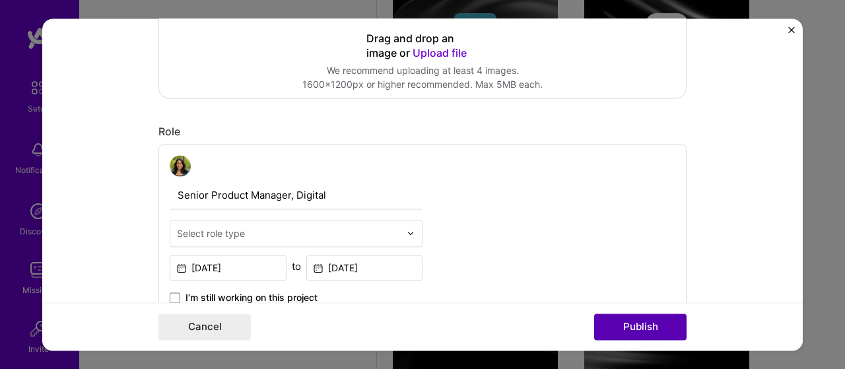
scroll to position [86, 0]
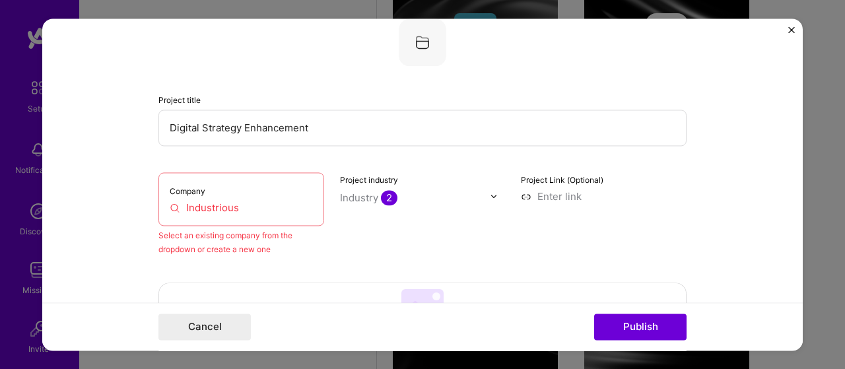
click at [214, 203] on input "Industrious" at bounding box center [241, 208] width 143 height 14
click at [218, 203] on input "Industrious" at bounding box center [241, 208] width 143 height 14
click at [197, 216] on div "Company Industrious" at bounding box center [241, 198] width 166 height 53
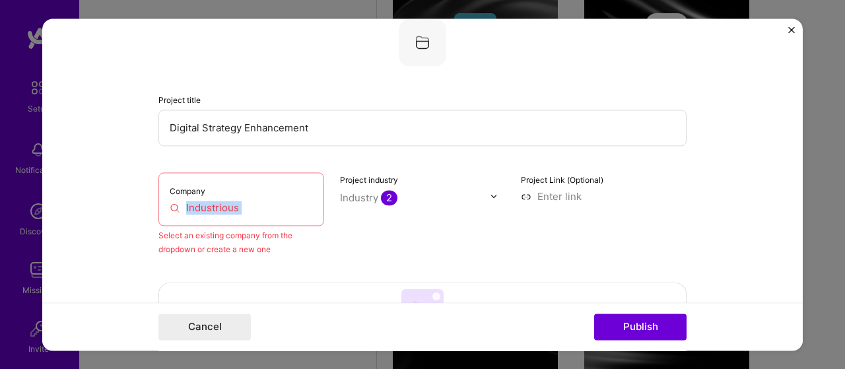
click at [359, 193] on div "Industry 2" at bounding box center [368, 198] width 57 height 14
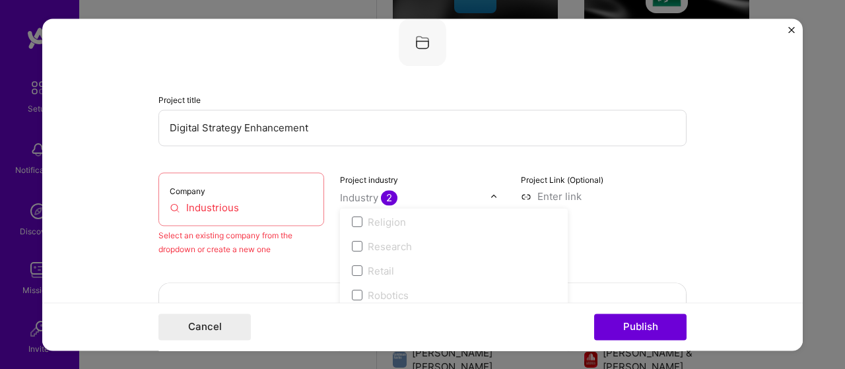
scroll to position [2609, 0]
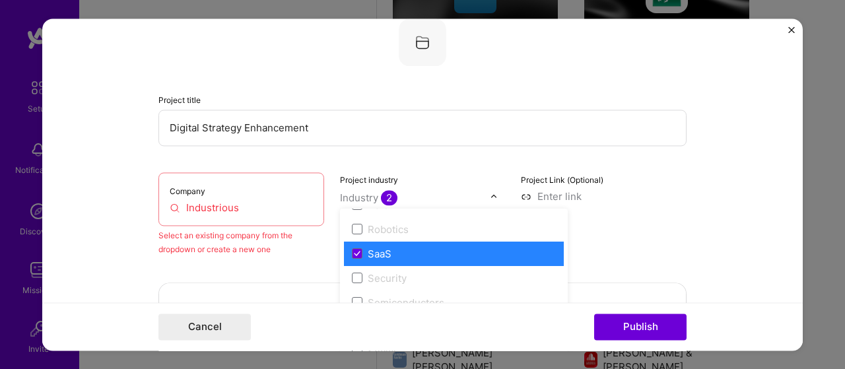
click at [680, 224] on div "Project Link (Optional)" at bounding box center [604, 214] width 166 height 84
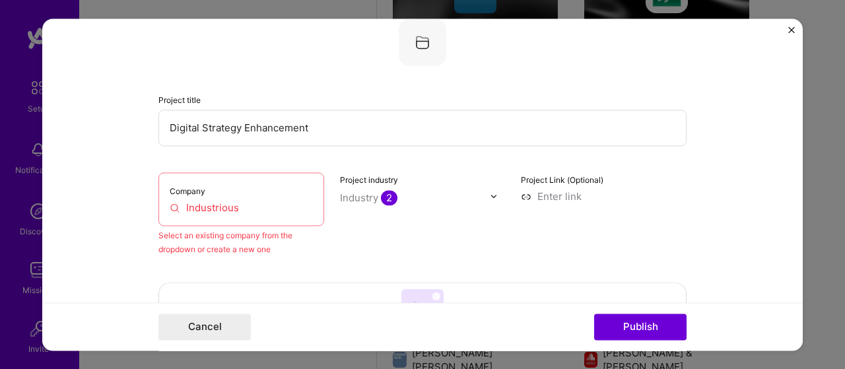
click at [275, 211] on input "Industrious" at bounding box center [241, 208] width 143 height 14
drag, startPoint x: 275, startPoint y: 211, endPoint x: 69, endPoint y: 203, distance: 206.1
click at [69, 203] on form "Editing suggested project This project is suggested based on your LinkedIn, res…" at bounding box center [422, 184] width 760 height 332
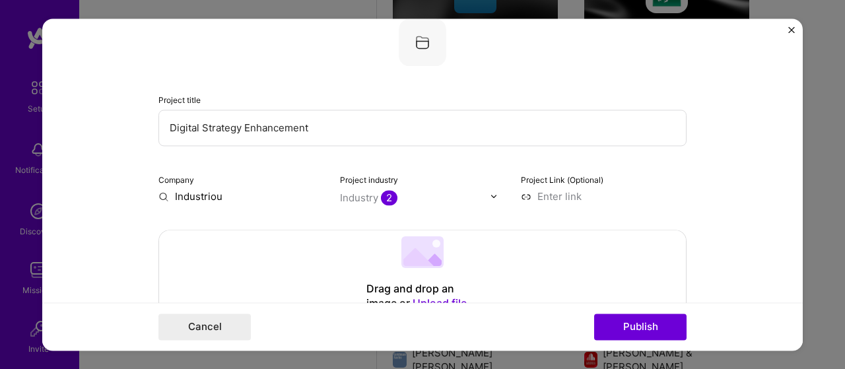
type input "Industrious"
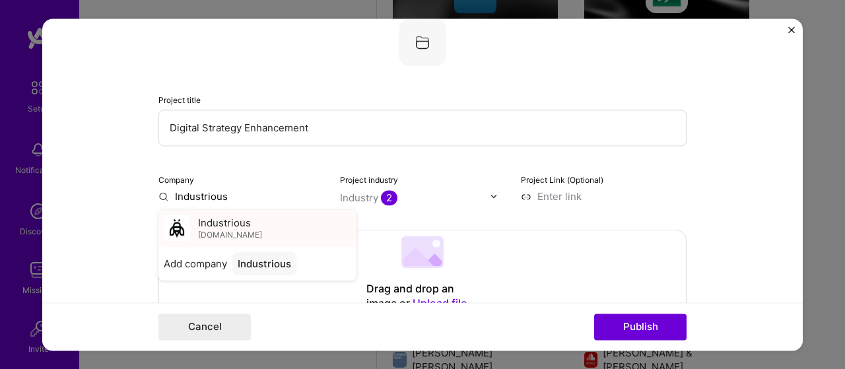
click at [216, 236] on span "[DOMAIN_NAME]" at bounding box center [230, 235] width 64 height 11
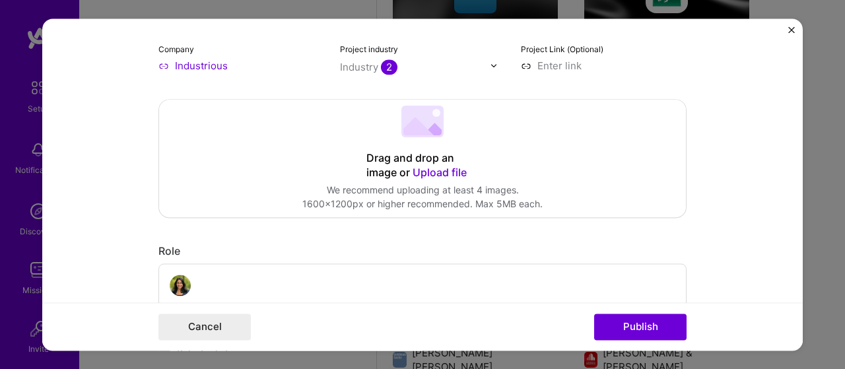
scroll to position [218, 0]
click at [634, 327] on button "Publish" at bounding box center [640, 327] width 92 height 26
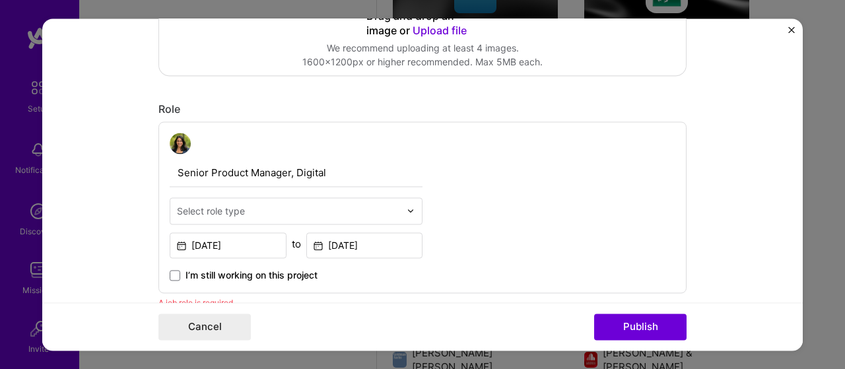
scroll to position [443, 0]
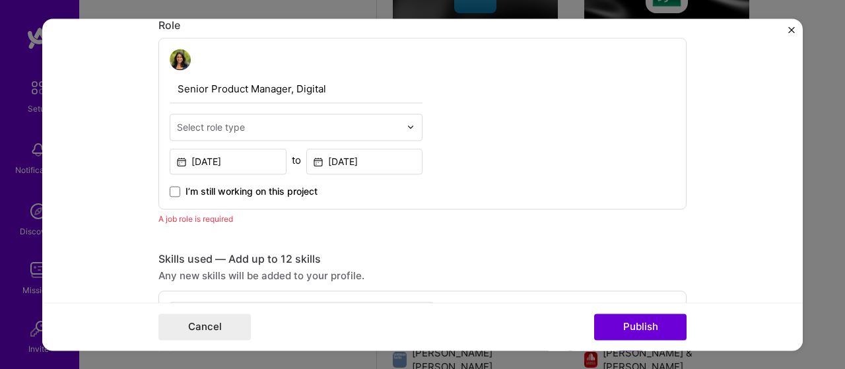
click at [232, 129] on div "Select role type" at bounding box center [211, 127] width 68 height 14
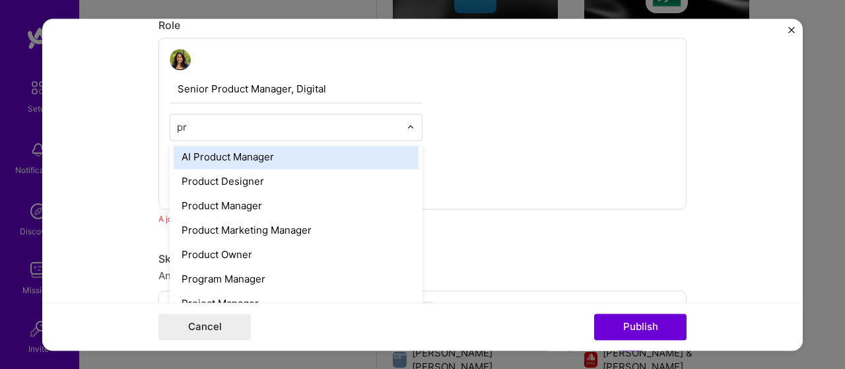
scroll to position [0, 0]
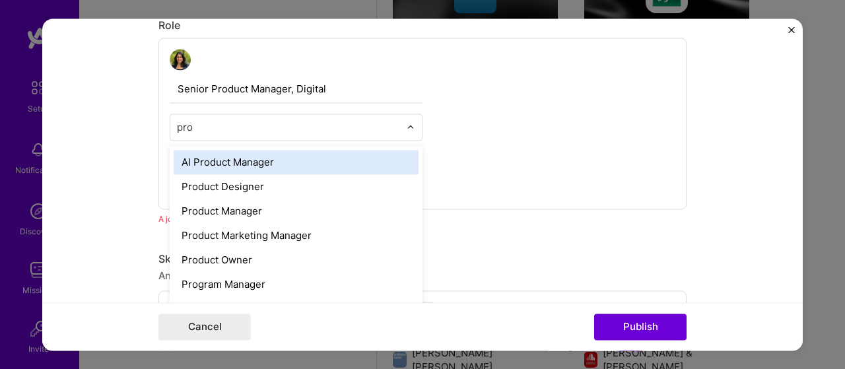
type input "prod"
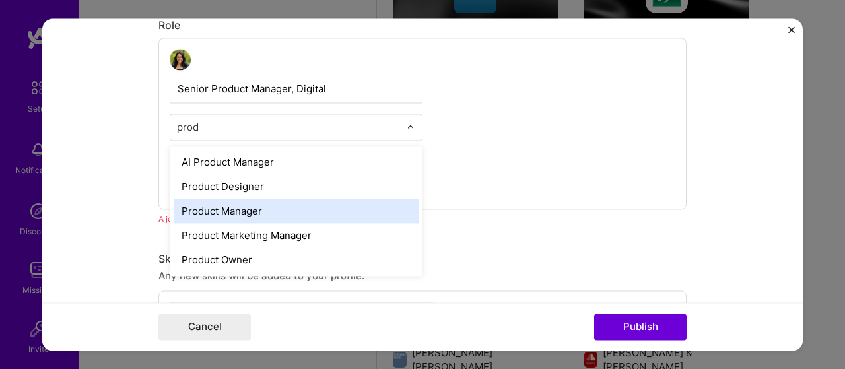
click at [264, 207] on div "Product Manager" at bounding box center [296, 211] width 245 height 24
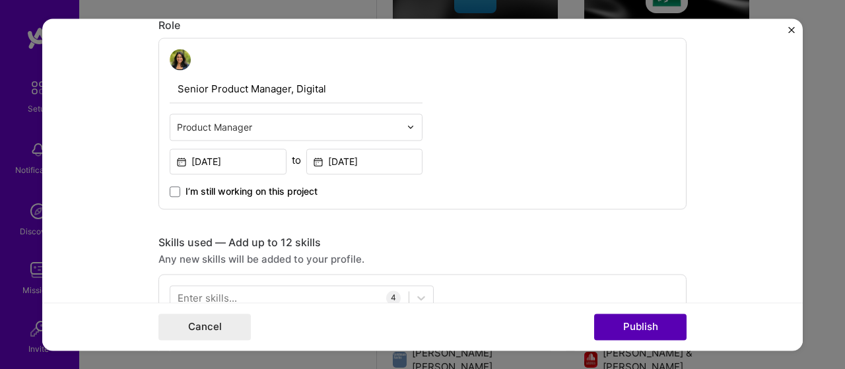
click at [661, 337] on button "Publish" at bounding box center [640, 327] width 92 height 26
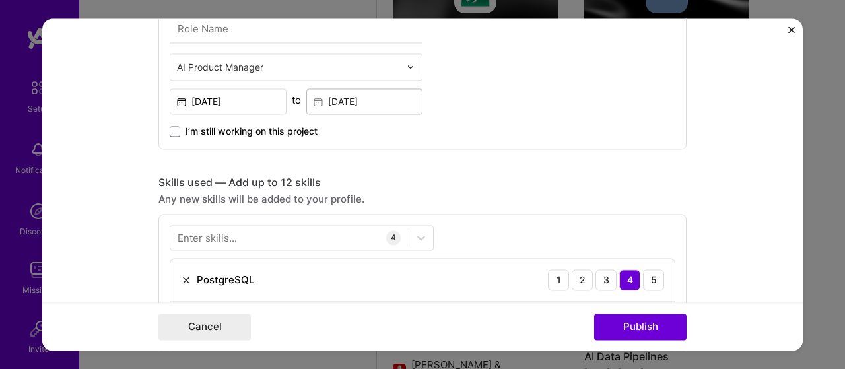
scroll to position [383, 0]
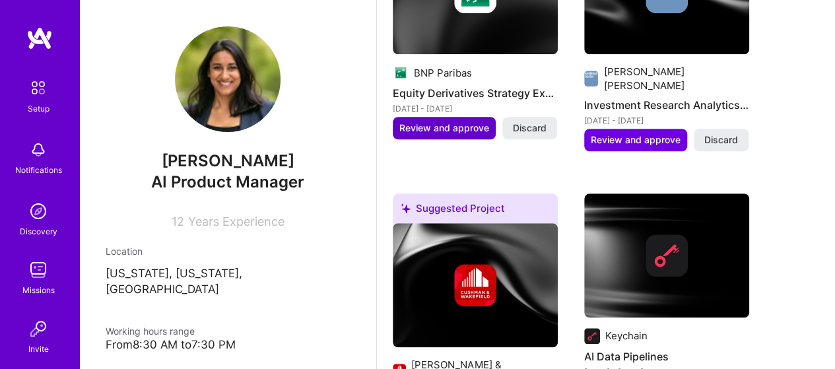
click at [461, 135] on span "Review and approve" at bounding box center [444, 127] width 90 height 13
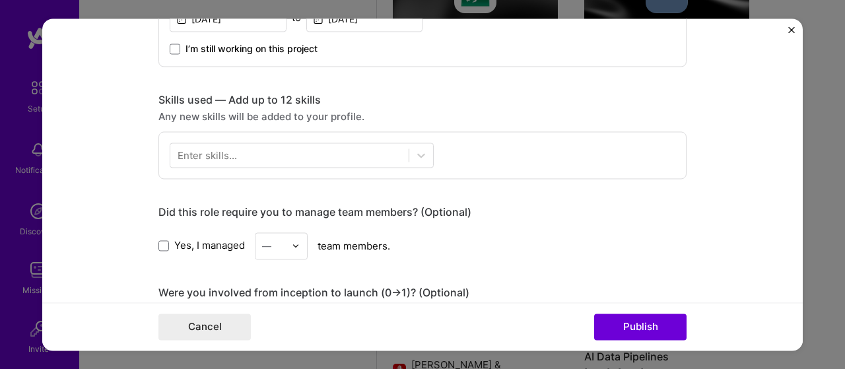
scroll to position [594, 0]
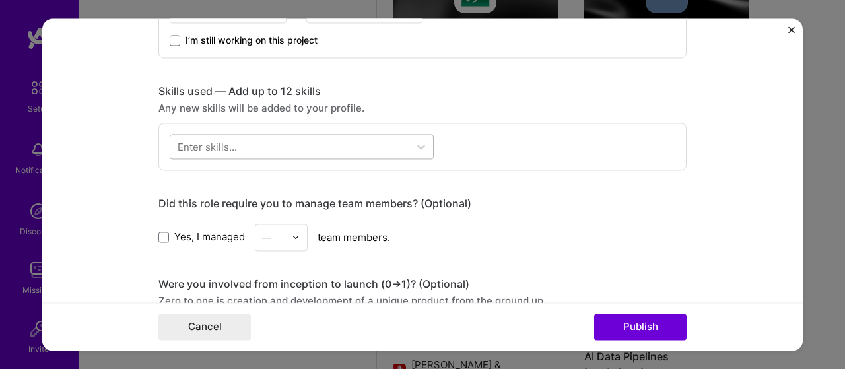
click at [271, 140] on div at bounding box center [289, 146] width 238 height 22
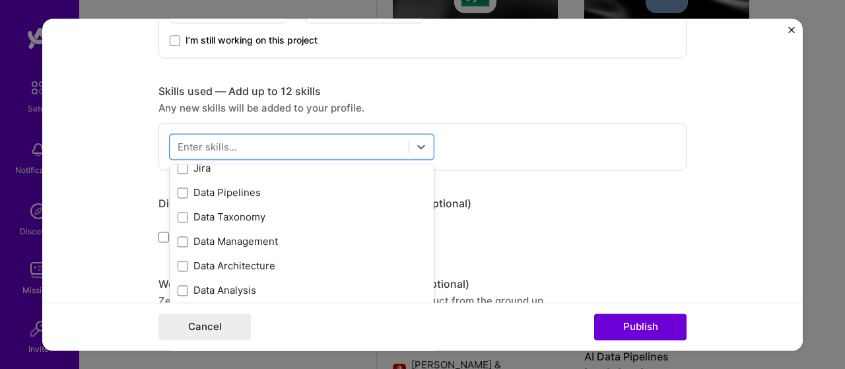
scroll to position [132, 0]
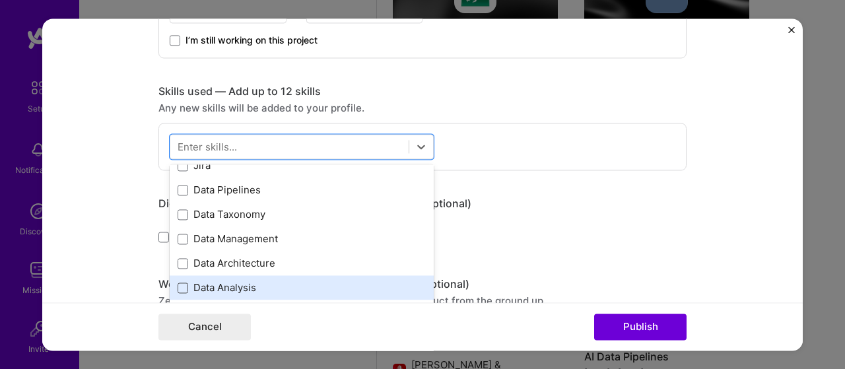
click at [178, 287] on span at bounding box center [183, 288] width 11 height 11
click at [0, 0] on input "checkbox" at bounding box center [0, 0] width 0 height 0
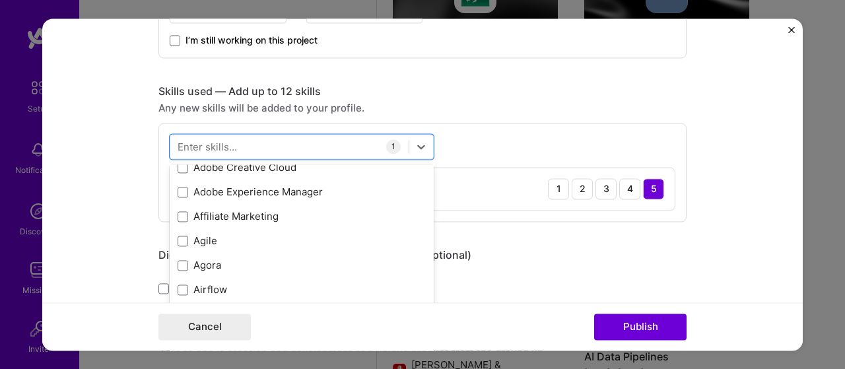
scroll to position [792, 0]
click at [710, 230] on form "Editing suggested project This project is suggested based on your LinkedIn, res…" at bounding box center [422, 184] width 760 height 332
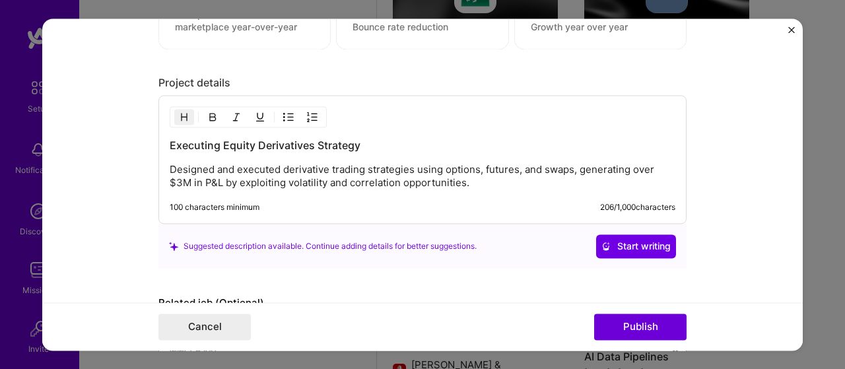
scroll to position [1183, 0]
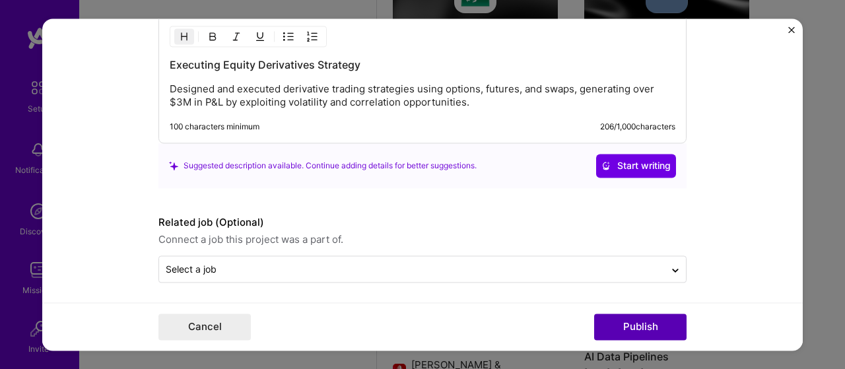
click at [642, 322] on button "Publish" at bounding box center [640, 327] width 92 height 26
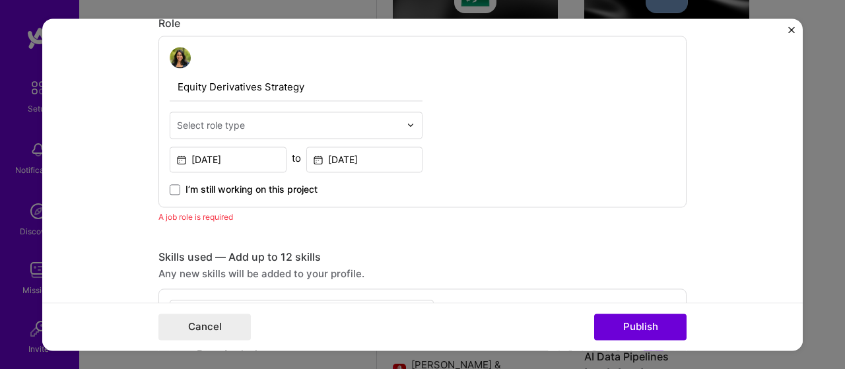
scroll to position [443, 0]
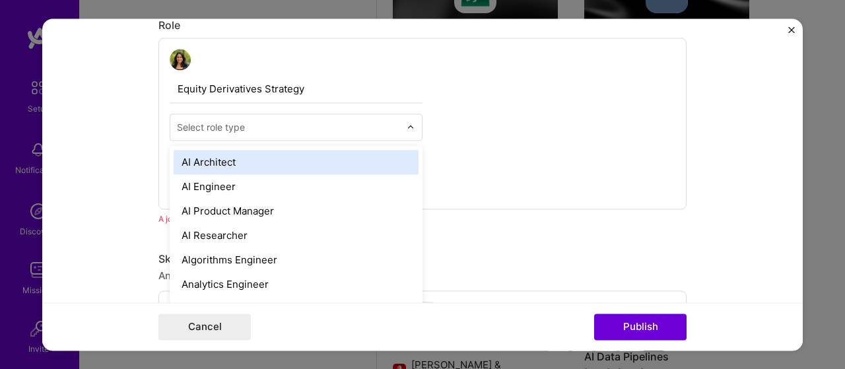
click at [213, 125] on div "Select role type" at bounding box center [211, 127] width 68 height 14
type input "[PERSON_NAME]"
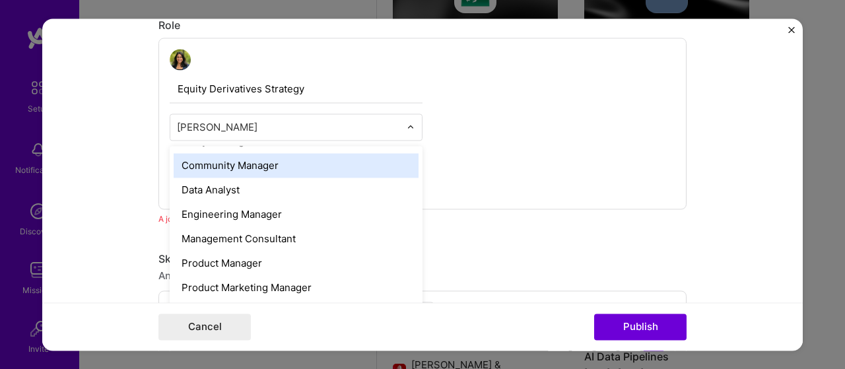
scroll to position [66, 0]
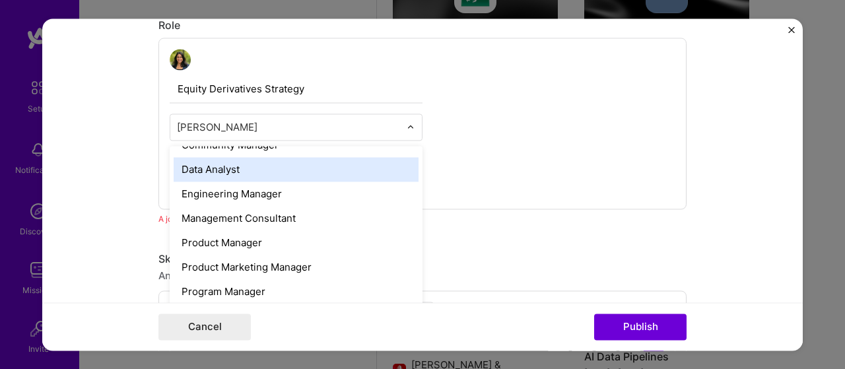
click at [229, 176] on div "Data Analyst" at bounding box center [296, 169] width 245 height 24
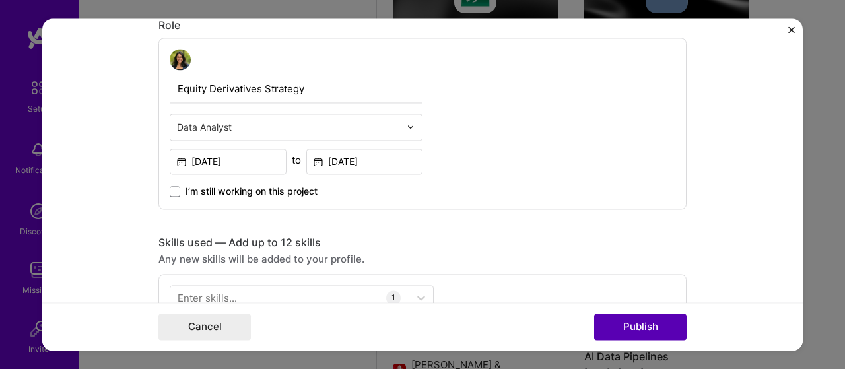
click at [659, 327] on button "Publish" at bounding box center [640, 327] width 92 height 26
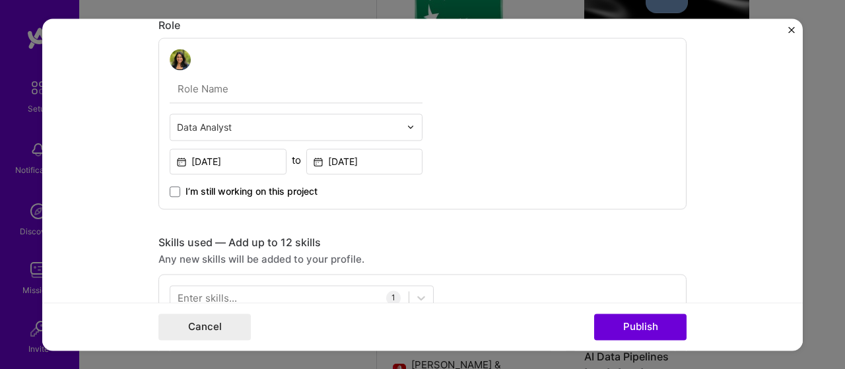
scroll to position [383, 0]
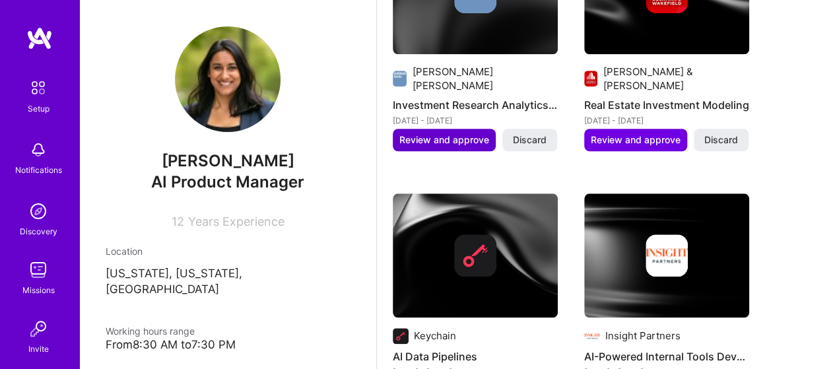
click at [446, 147] on span "Review and approve" at bounding box center [444, 139] width 90 height 13
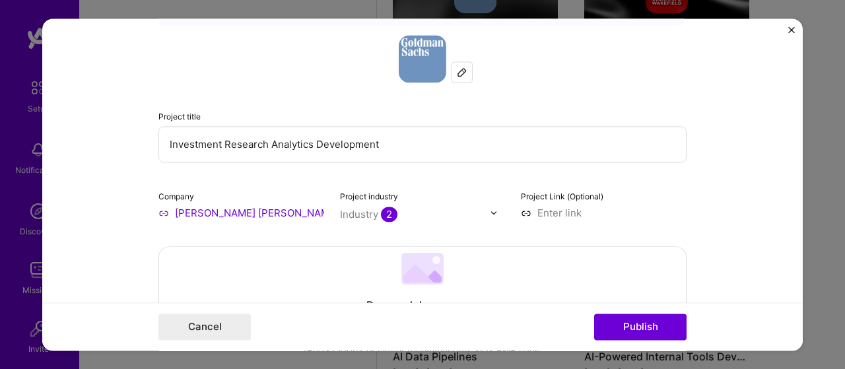
scroll to position [132, 0]
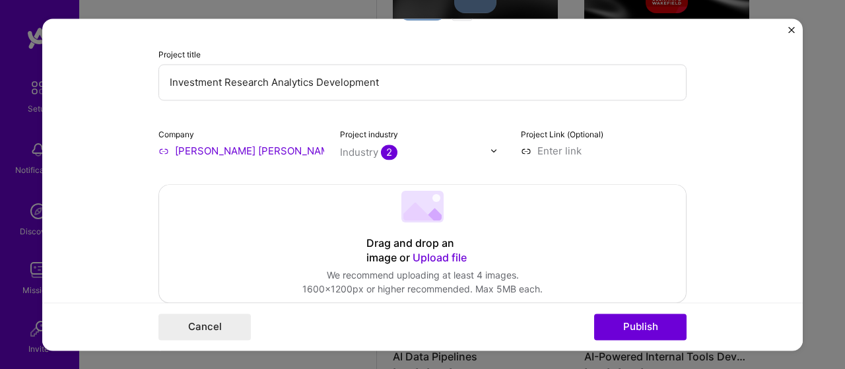
drag, startPoint x: 384, startPoint y: 85, endPoint x: 267, endPoint y: 92, distance: 117.7
click at [267, 92] on input "Investment Research Analytics Development" at bounding box center [422, 82] width 528 height 36
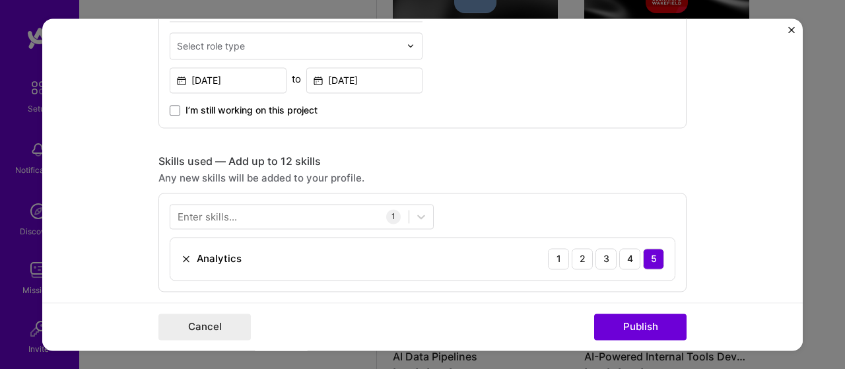
scroll to position [528, 0]
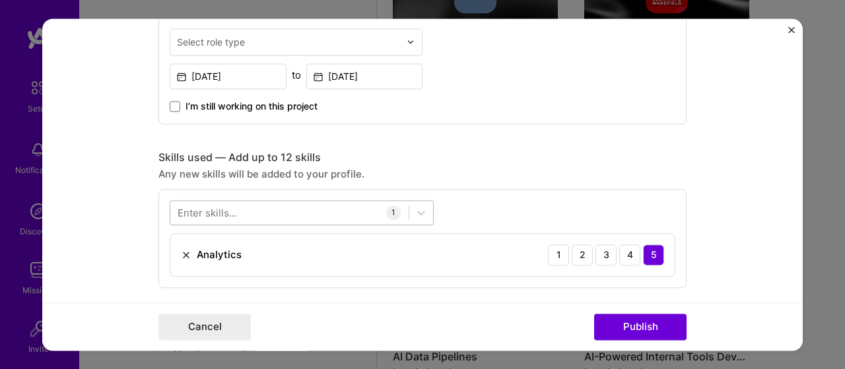
type input "Investment Research Derivatives Strategies"
click at [244, 204] on div at bounding box center [289, 212] width 238 height 22
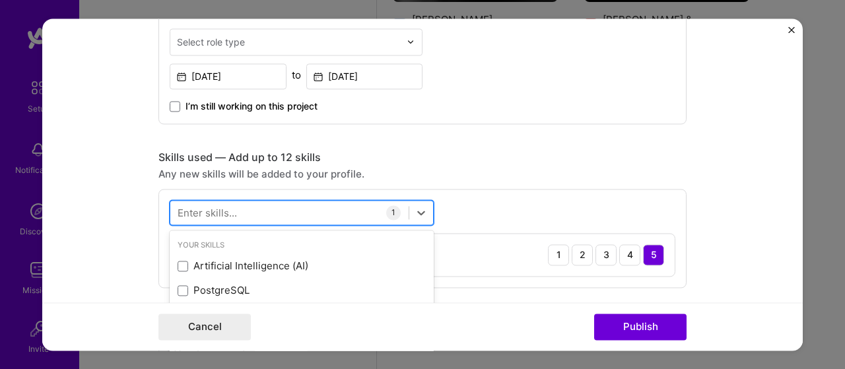
scroll to position [634, 0]
click at [245, 206] on div at bounding box center [289, 212] width 238 height 22
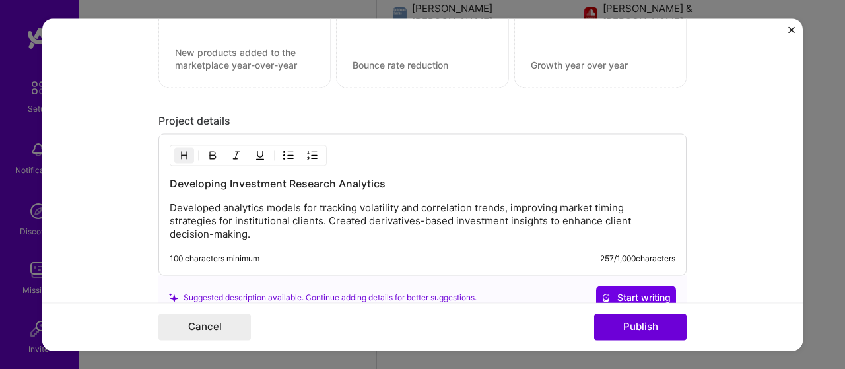
scroll to position [1122, 0]
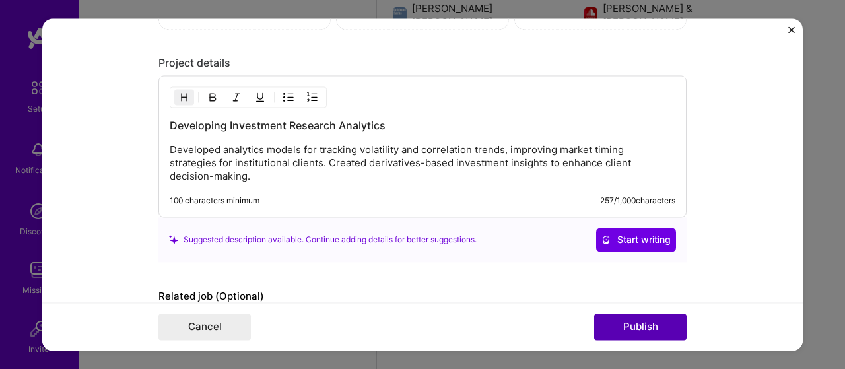
click at [636, 328] on button "Publish" at bounding box center [640, 327] width 92 height 26
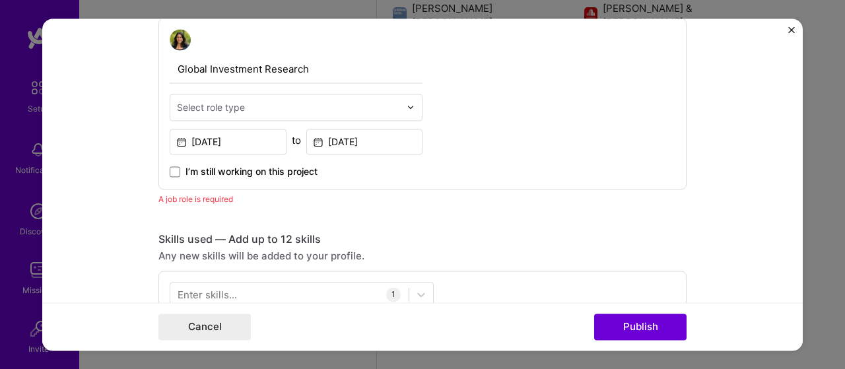
scroll to position [443, 0]
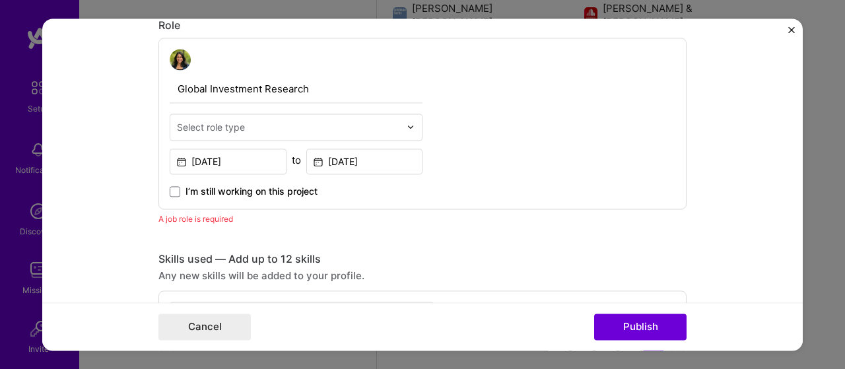
click at [209, 127] on div "Select role type" at bounding box center [211, 127] width 68 height 14
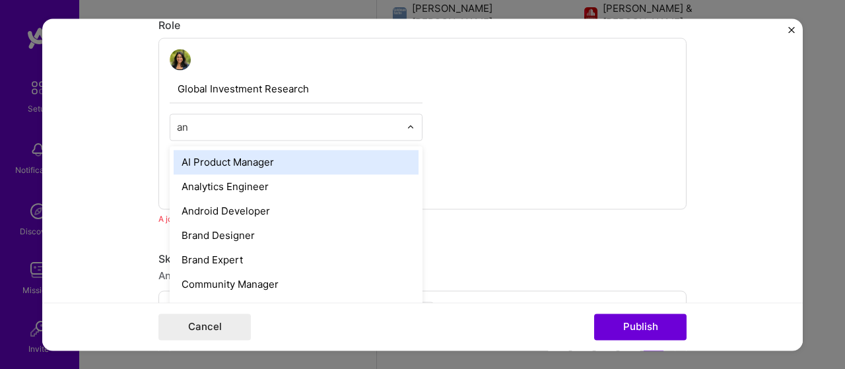
type input "[PERSON_NAME]"
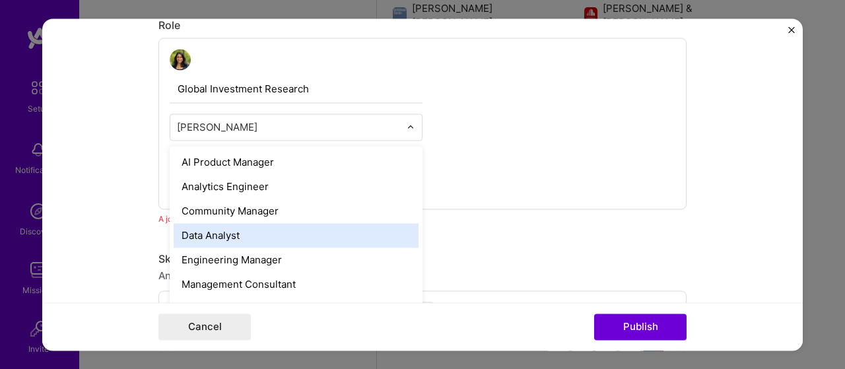
click at [265, 237] on div "Data Analyst" at bounding box center [296, 235] width 245 height 24
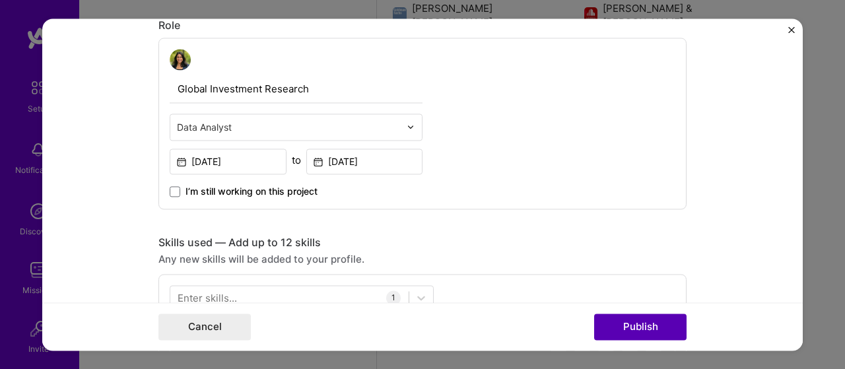
click at [630, 323] on button "Publish" at bounding box center [640, 327] width 92 height 26
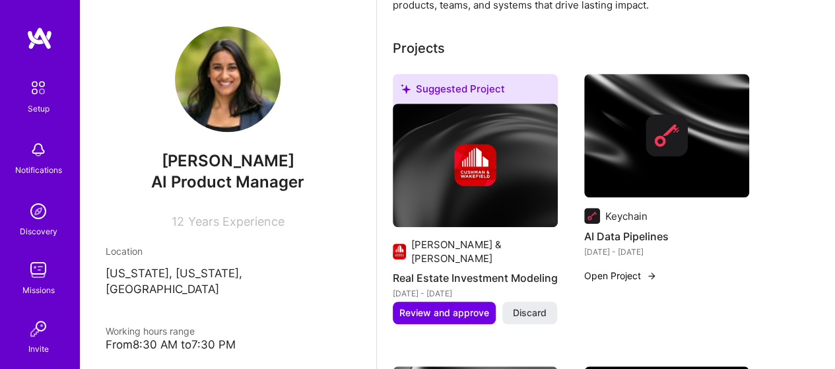
scroll to position [370, 0]
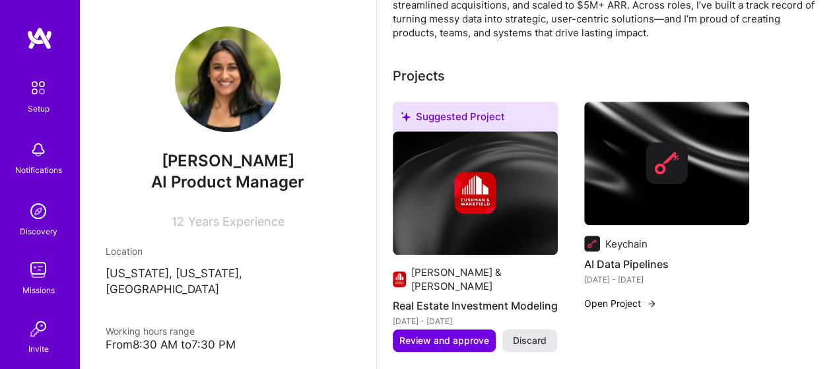
click at [525, 343] on span "Discard" at bounding box center [530, 340] width 34 height 13
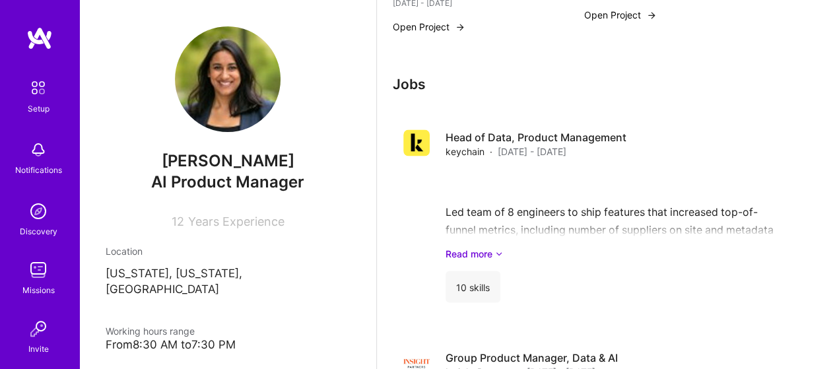
scroll to position [1162, 0]
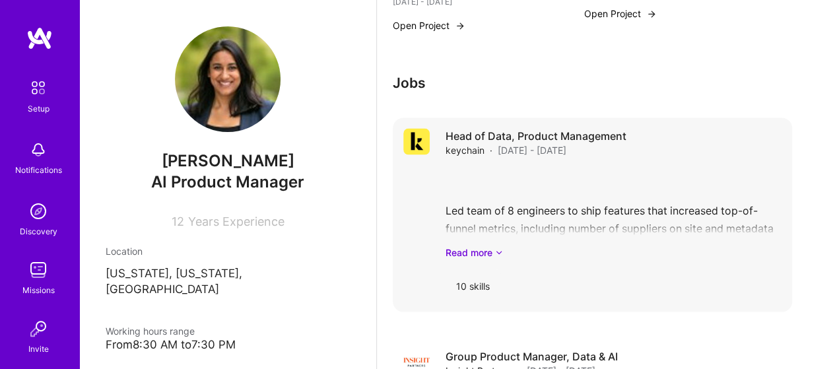
click at [565, 146] on span "[DATE] - [DATE]" at bounding box center [532, 150] width 69 height 14
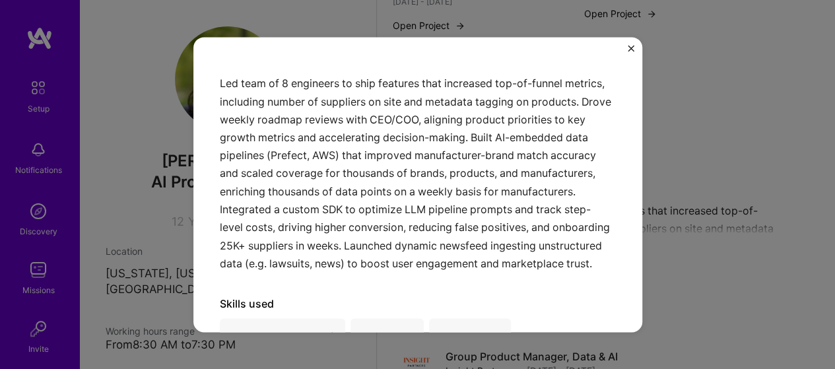
scroll to position [264, 0]
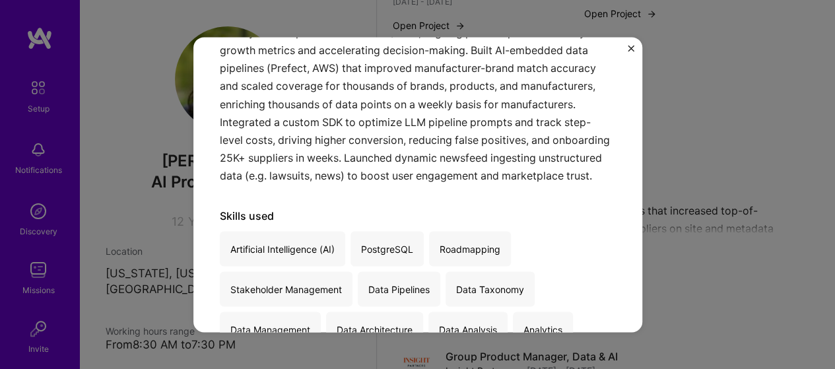
click at [728, 266] on div "Head of Data, Product Management keychain · Marketplaces · [DATE] - [DATE] Led …" at bounding box center [417, 184] width 835 height 369
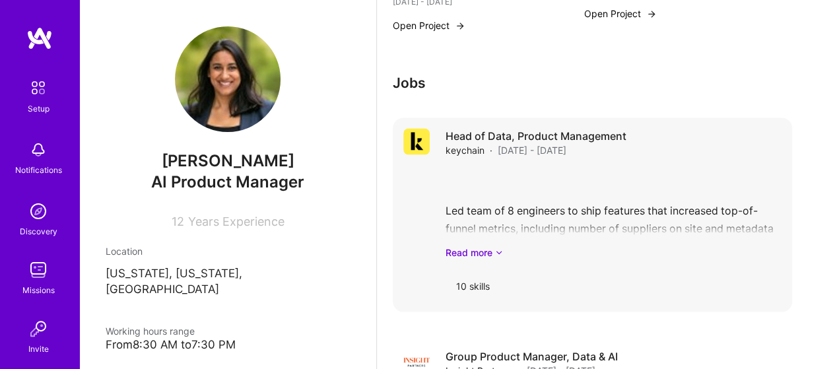
click at [585, 218] on div "Led team of 8 engineers to ship features that increased top-of-funnel metrics, …" at bounding box center [614, 213] width 336 height 92
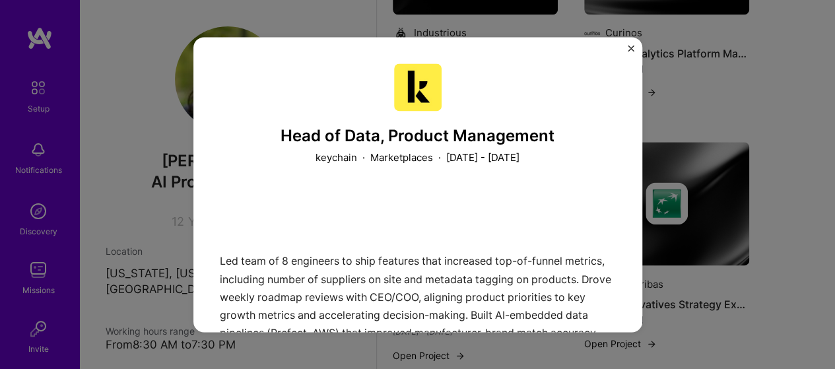
click at [791, 272] on div "Head of Data, Product Management keychain · Marketplaces · [DATE] - [DATE] Led …" at bounding box center [417, 184] width 835 height 369
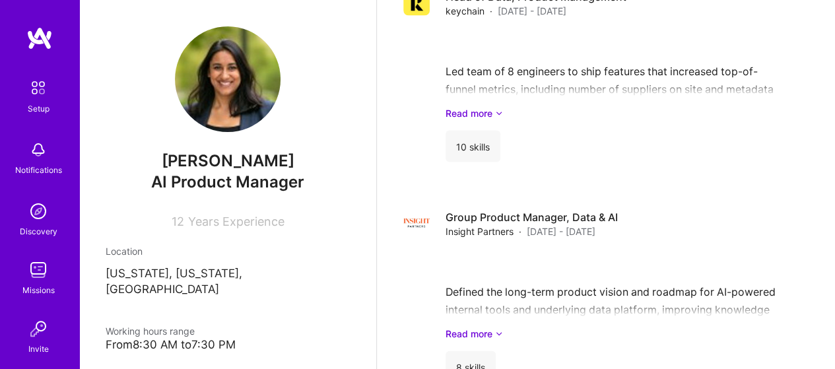
scroll to position [1294, 0]
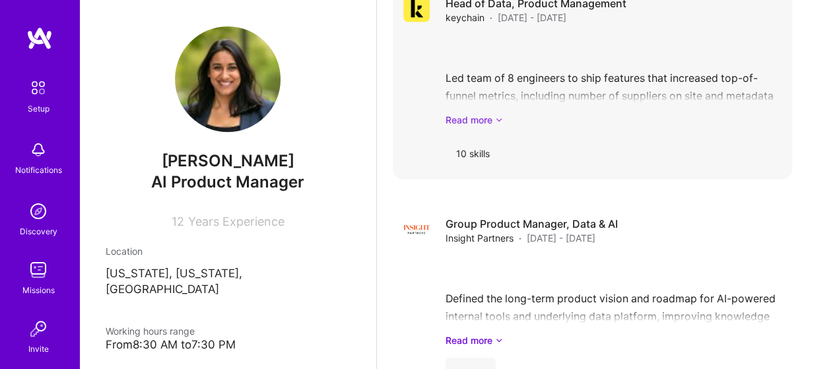
click at [483, 120] on link "Read more" at bounding box center [614, 120] width 336 height 14
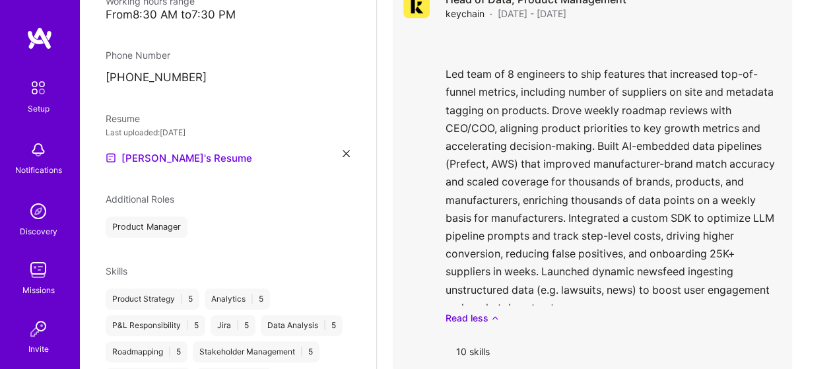
scroll to position [1163, 0]
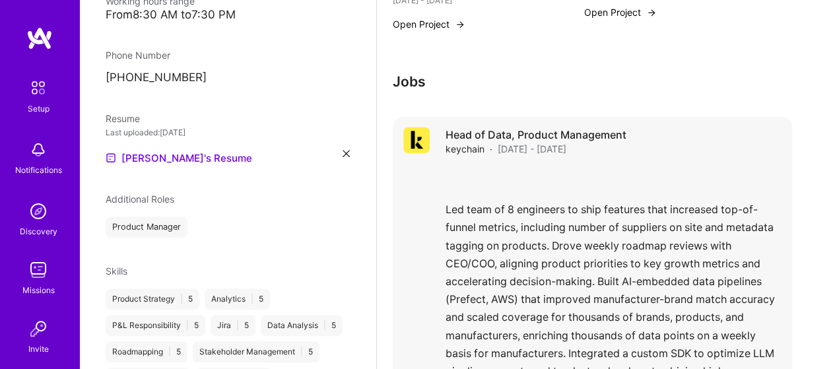
click at [425, 145] on img at bounding box center [416, 140] width 26 height 26
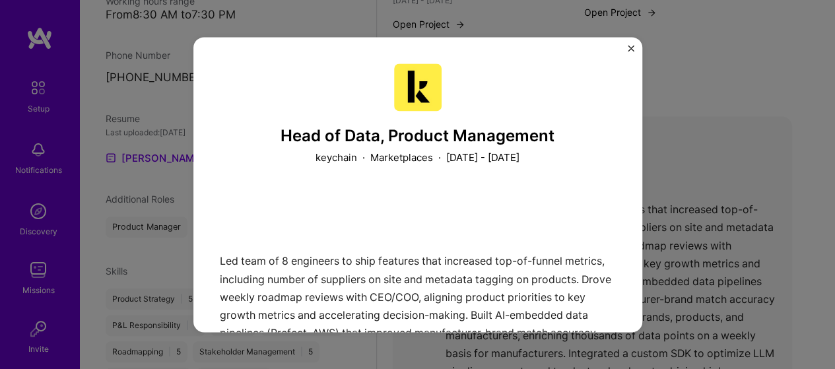
drag, startPoint x: 737, startPoint y: 169, endPoint x: 726, endPoint y: 173, distance: 11.3
click at [735, 170] on div "Head of Data, Product Management keychain · Marketplaces · [DATE] - [DATE] Led …" at bounding box center [417, 184] width 835 height 369
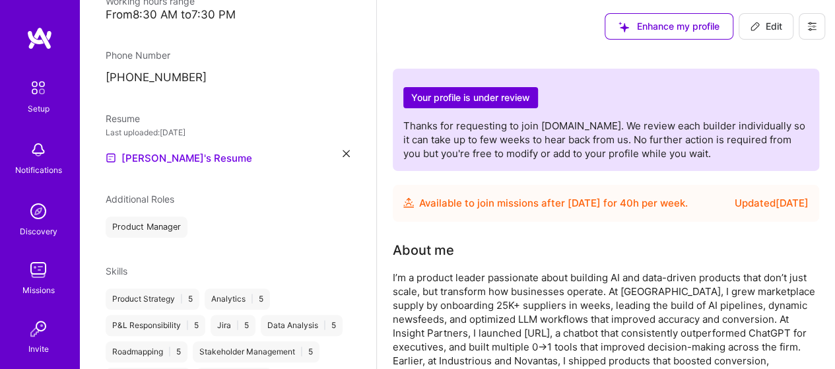
click at [767, 22] on span "Edit" at bounding box center [766, 26] width 32 height 13
select select "US"
select select "Future Date"
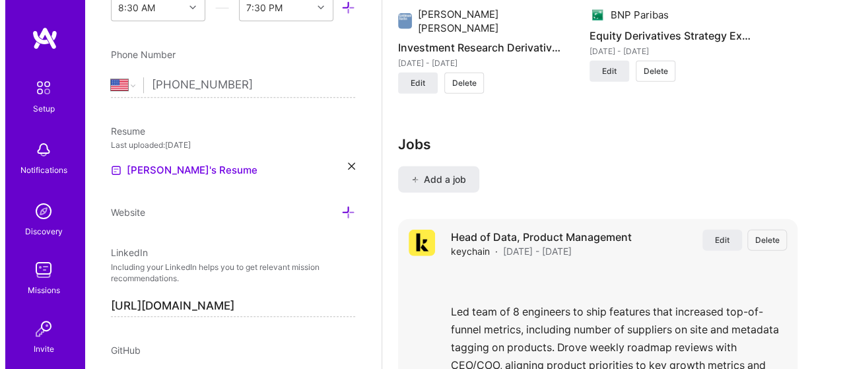
scroll to position [1782, 0]
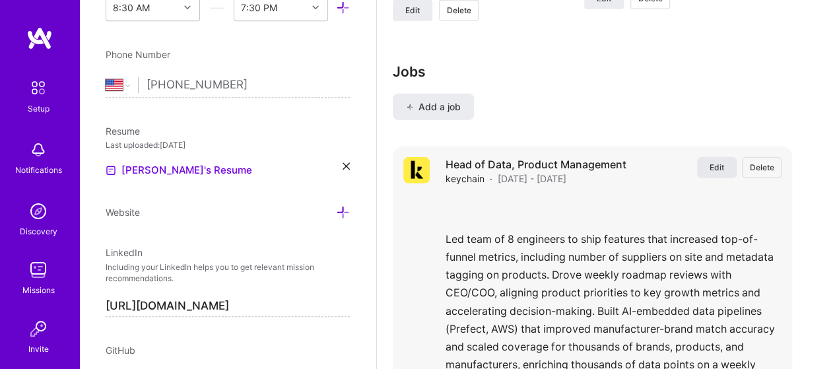
click at [724, 162] on span "Edit" at bounding box center [717, 167] width 15 height 11
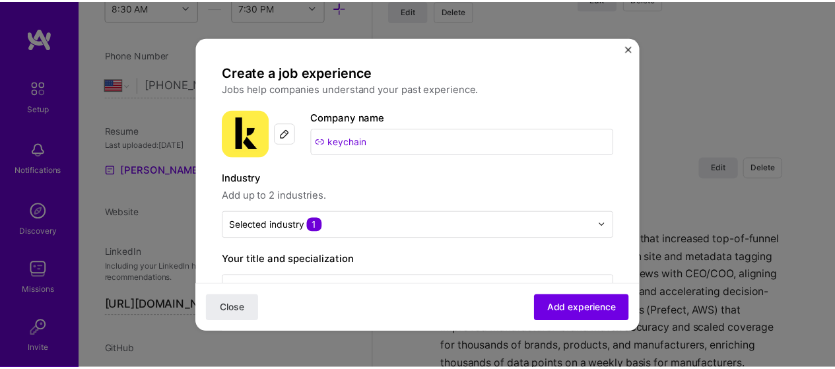
scroll to position [132, 0]
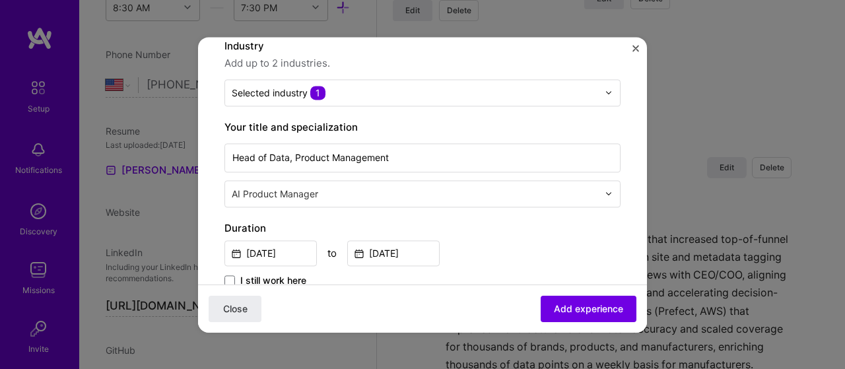
click at [303, 280] on span "I still work here" at bounding box center [273, 280] width 66 height 13
click at [0, 0] on input "I still work here" at bounding box center [0, 0] width 0 height 0
click at [582, 308] on span "Add experience" at bounding box center [588, 308] width 69 height 13
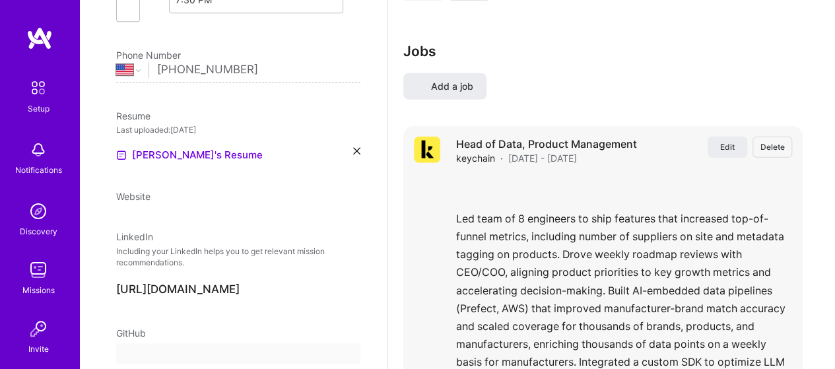
select select "US"
select select "Future Date"
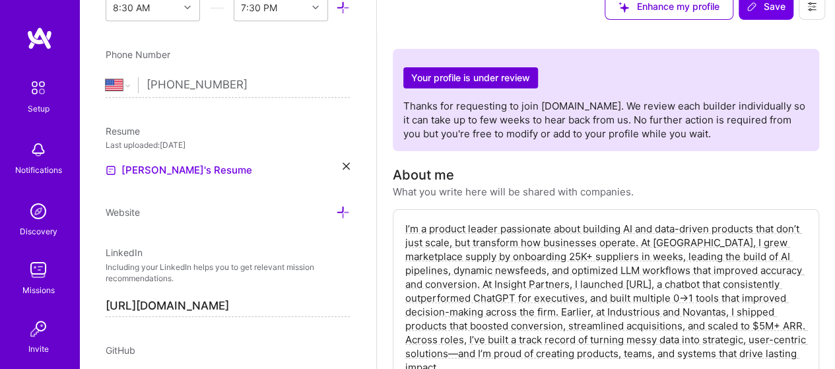
scroll to position [0, 0]
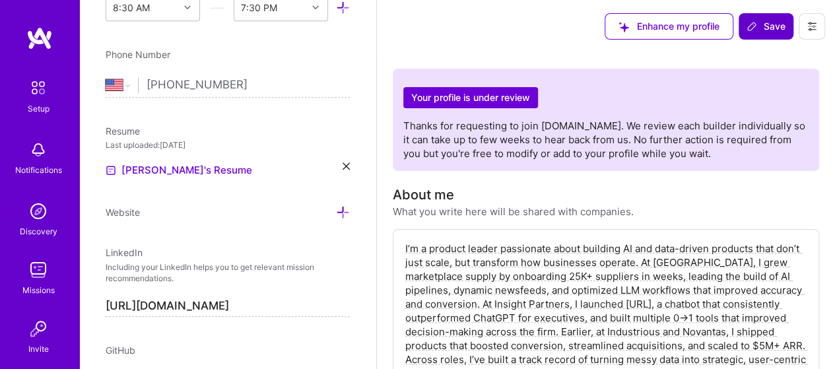
click at [772, 22] on span "Save" at bounding box center [766, 26] width 39 height 13
